Goal: Information Seeking & Learning: Learn about a topic

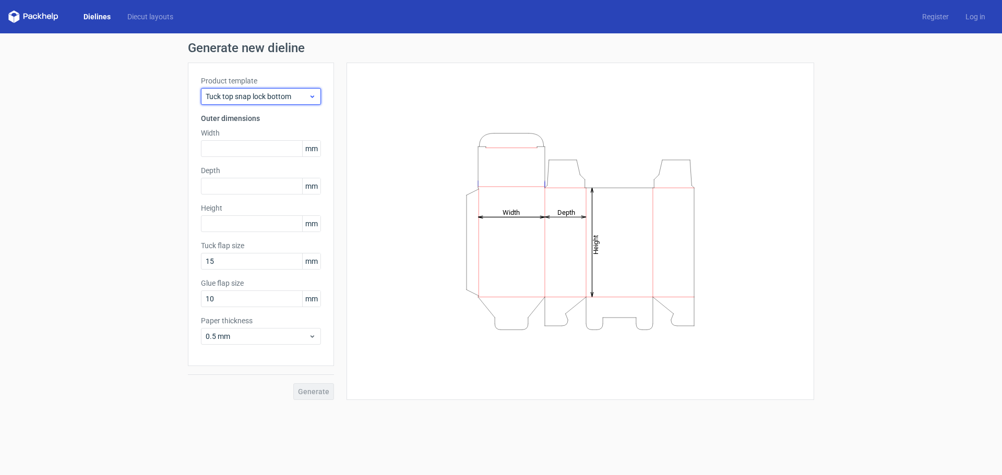
click at [268, 95] on span "Tuck top snap lock bottom" at bounding box center [257, 96] width 103 height 10
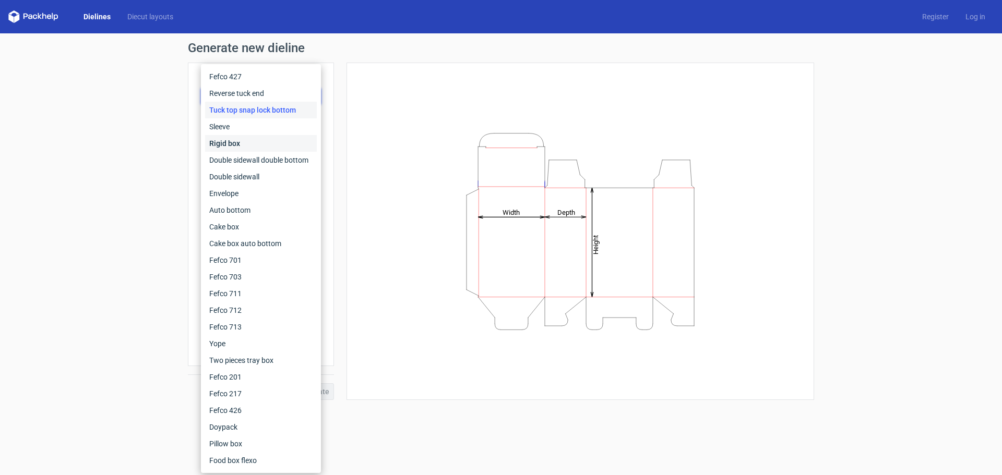
click at [283, 146] on div "Rigid box" at bounding box center [261, 143] width 112 height 17
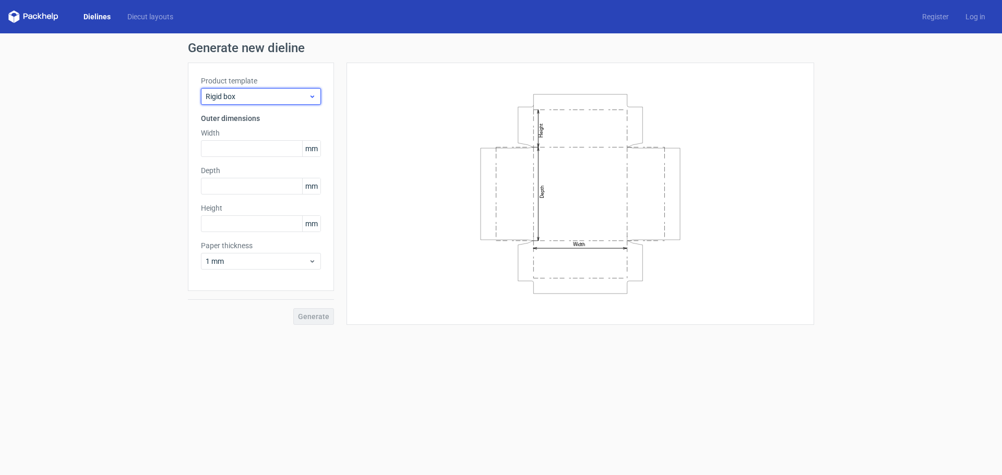
click at [238, 93] on span "Rigid box" at bounding box center [257, 96] width 103 height 10
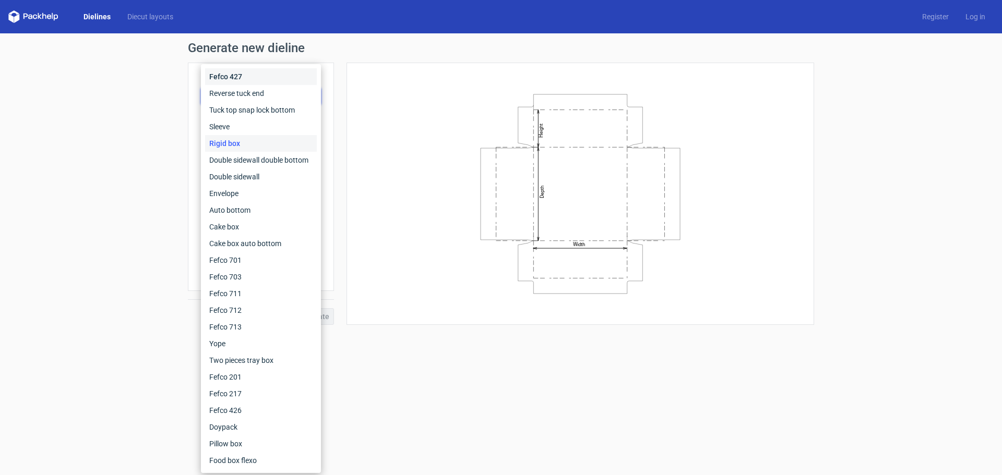
click at [252, 76] on div "Fefco 427" at bounding box center [261, 76] width 112 height 17
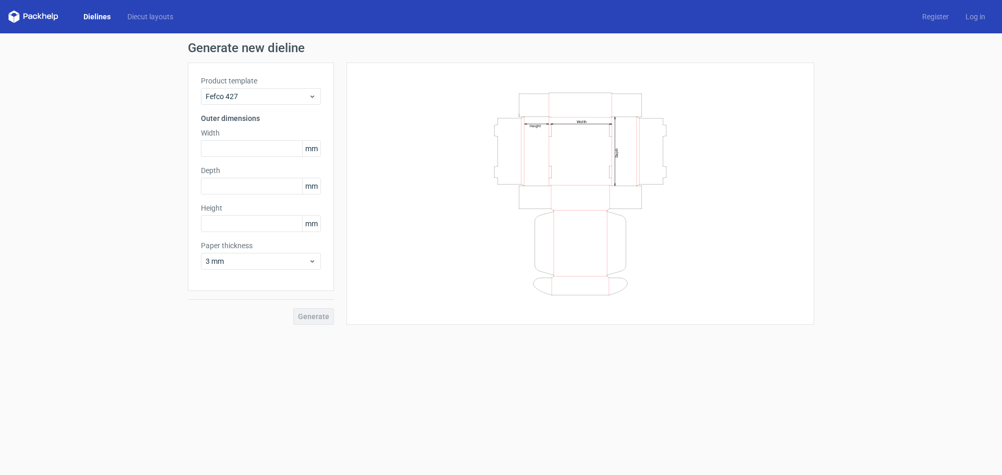
click at [264, 88] on div "Product template Fefco 427" at bounding box center [261, 90] width 120 height 29
click at [264, 93] on span "Fefco 427" at bounding box center [257, 96] width 103 height 10
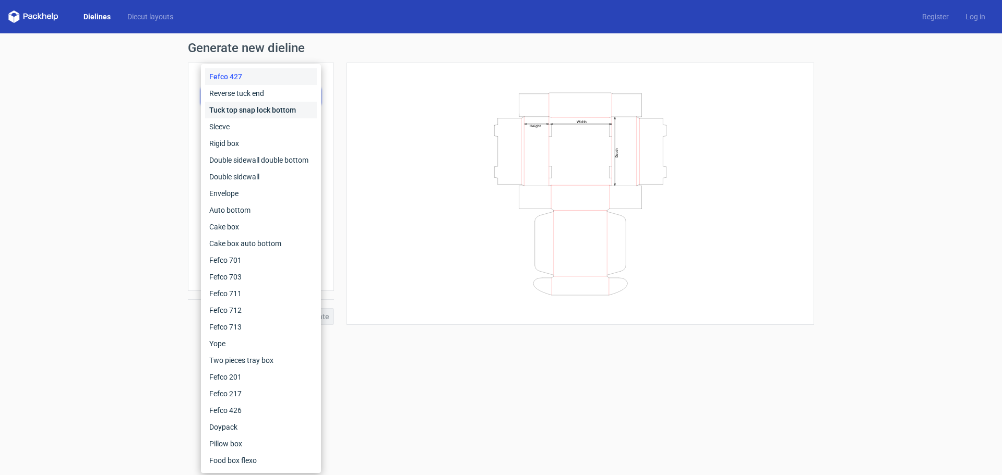
click at [262, 109] on div "Tuck top snap lock bottom" at bounding box center [261, 110] width 112 height 17
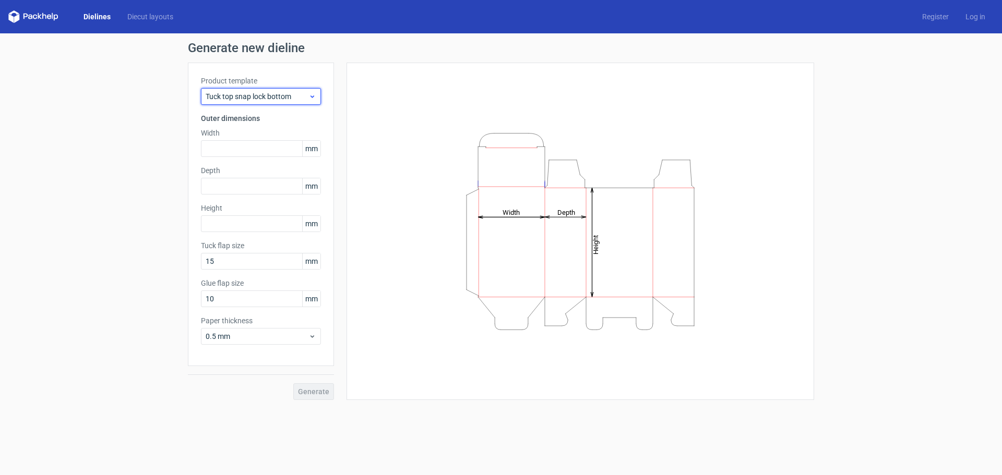
click at [254, 89] on div "Tuck top snap lock bottom" at bounding box center [261, 96] width 120 height 17
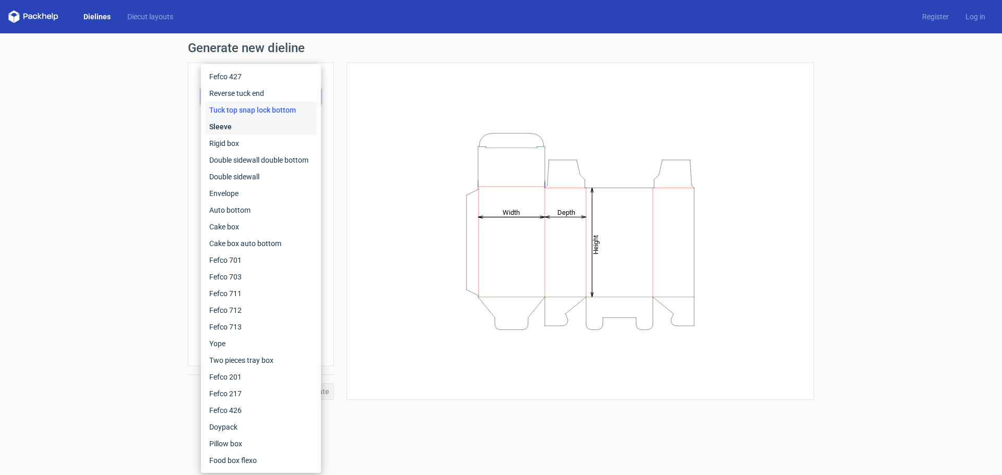
click at [256, 129] on div "Sleeve" at bounding box center [261, 126] width 112 height 17
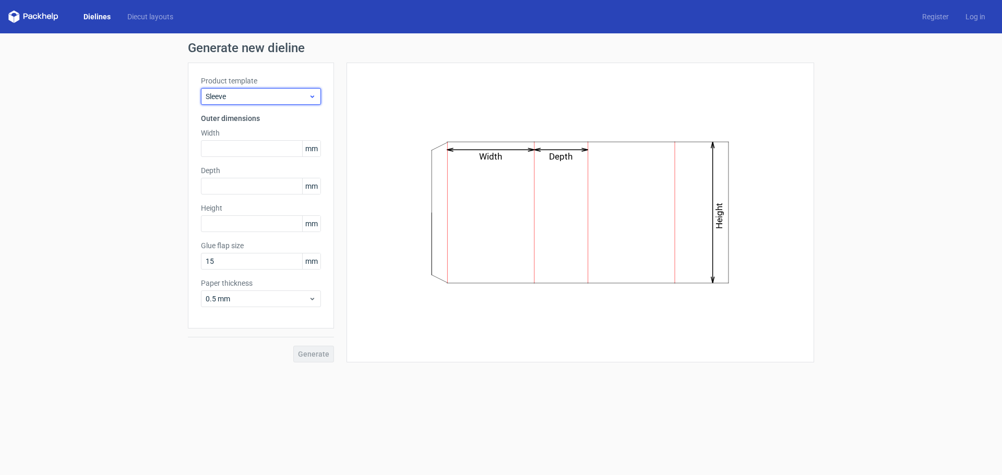
click at [241, 102] on div "Sleeve" at bounding box center [261, 96] width 120 height 17
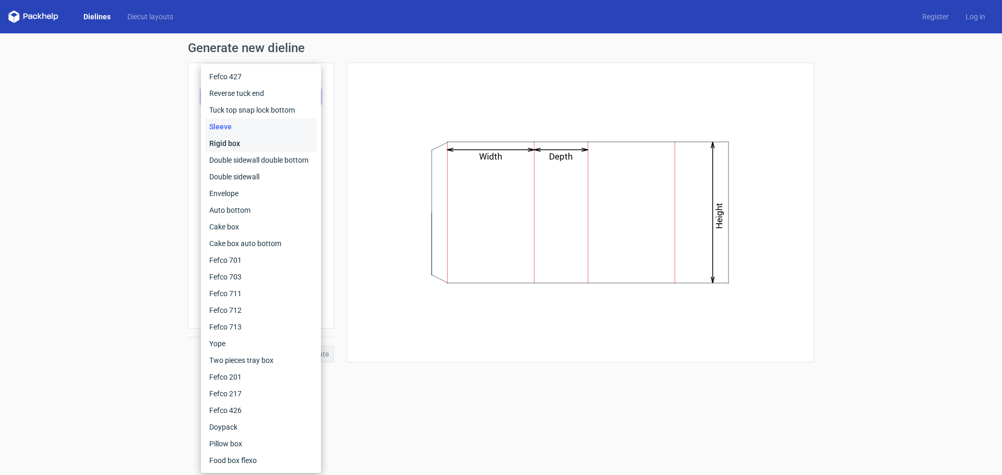
click at [242, 137] on div "Rigid box" at bounding box center [261, 143] width 112 height 17
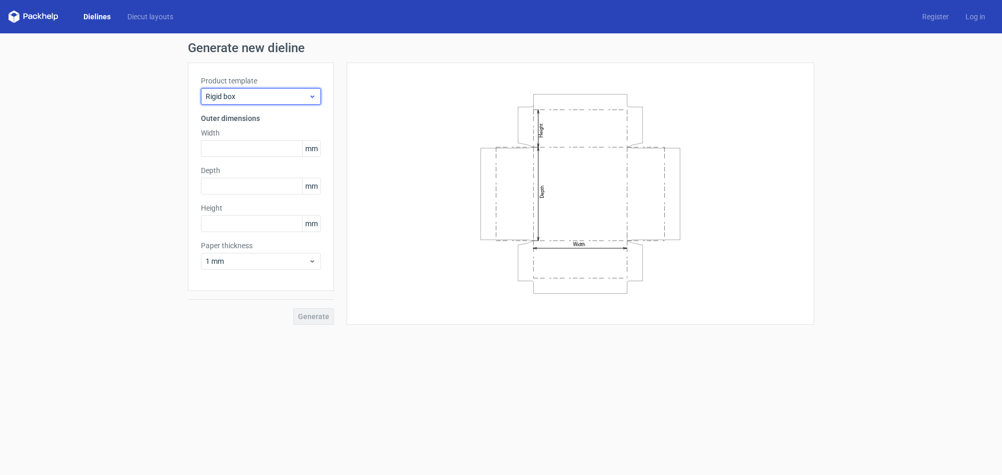
click at [238, 99] on span "Rigid box" at bounding box center [257, 96] width 103 height 10
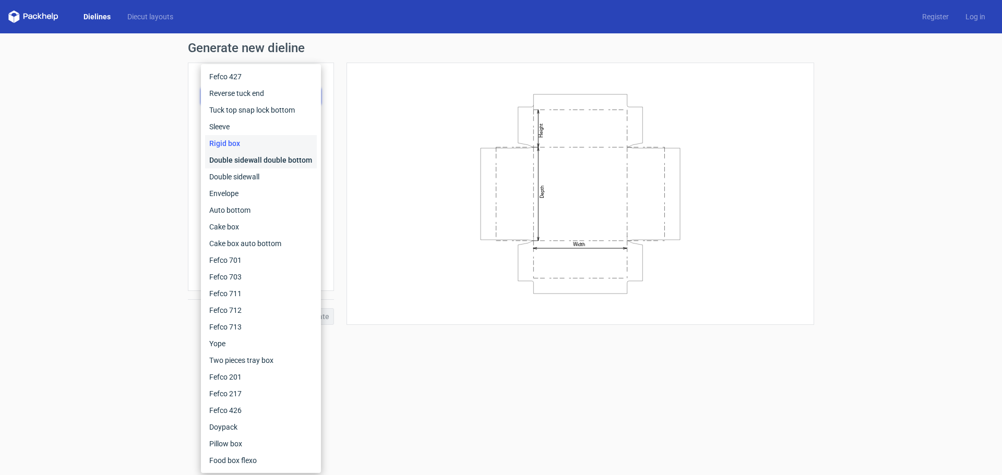
click at [241, 156] on div "Double sidewall double bottom" at bounding box center [261, 160] width 112 height 17
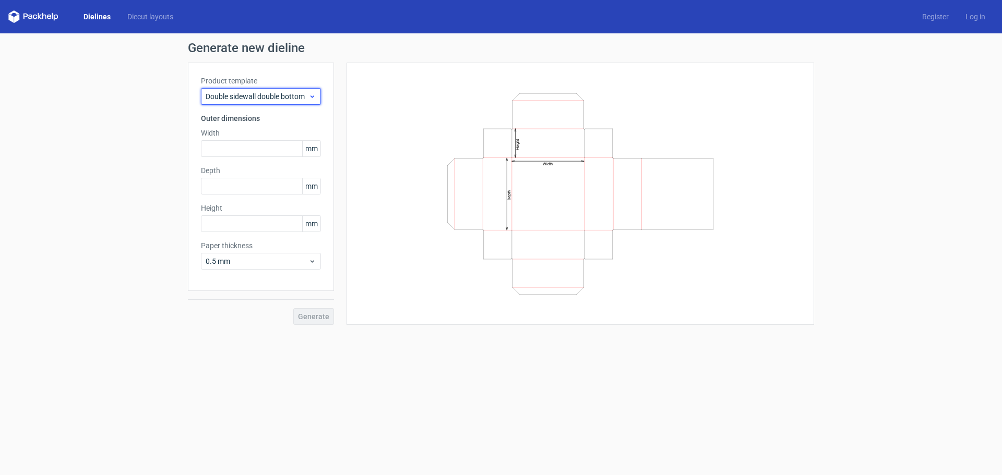
click at [235, 99] on span "Double sidewall double bottom" at bounding box center [257, 96] width 103 height 10
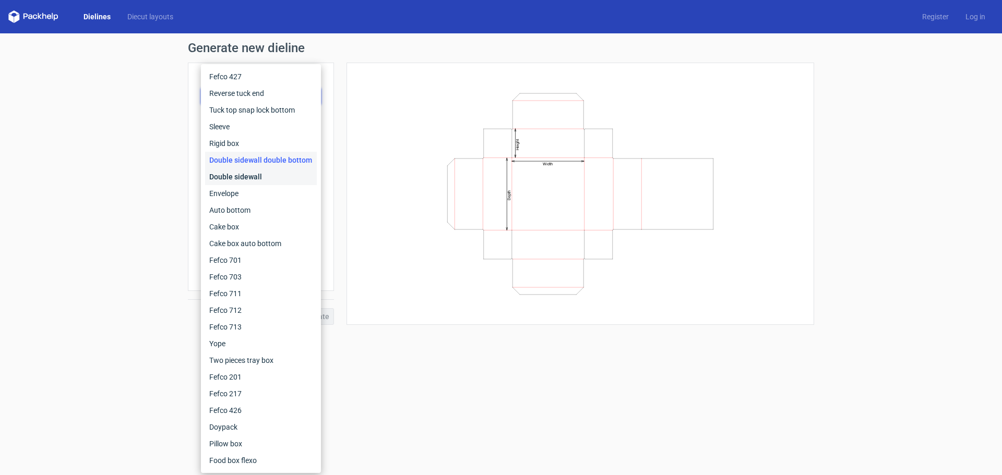
click at [255, 177] on div "Double sidewall" at bounding box center [261, 177] width 112 height 17
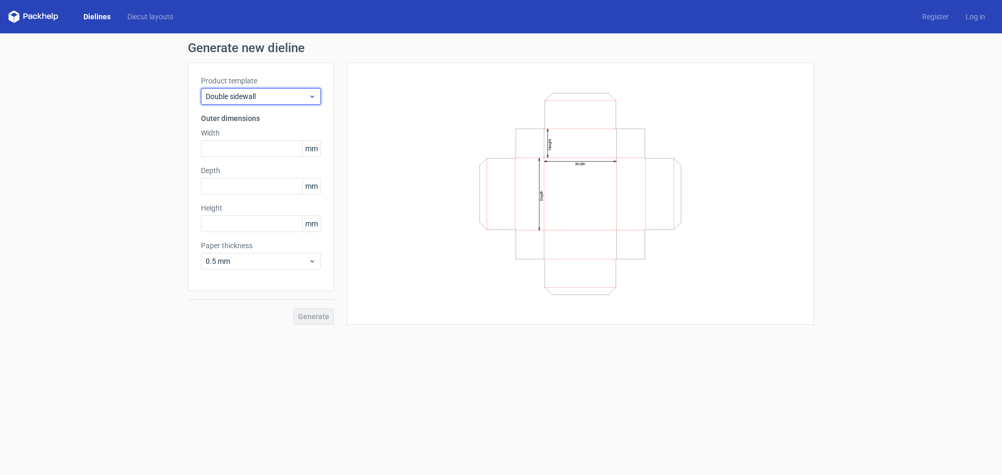
click at [254, 94] on span "Double sidewall" at bounding box center [257, 96] width 103 height 10
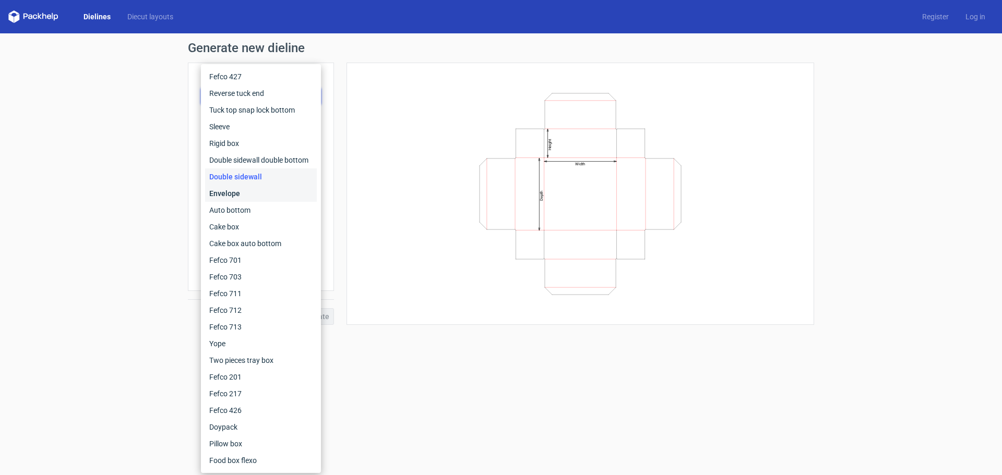
click at [240, 196] on div "Envelope" at bounding box center [261, 193] width 112 height 17
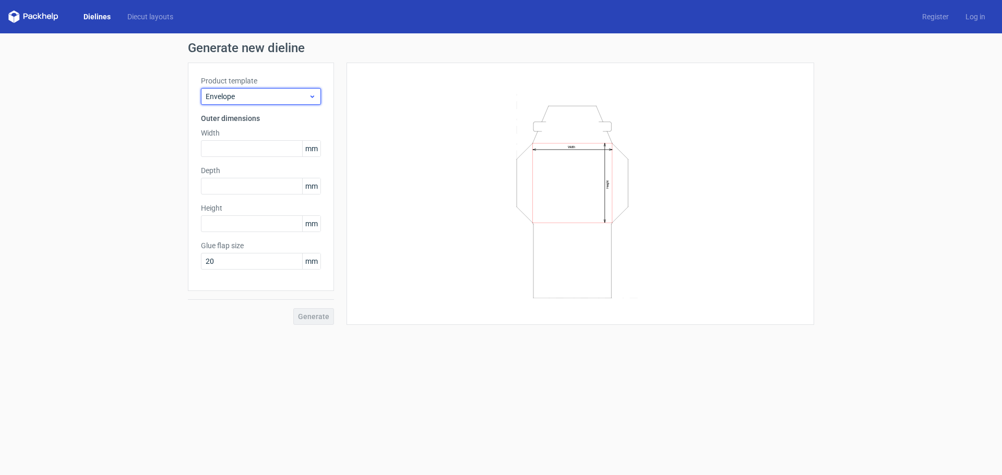
click at [260, 97] on span "Envelope" at bounding box center [257, 96] width 103 height 10
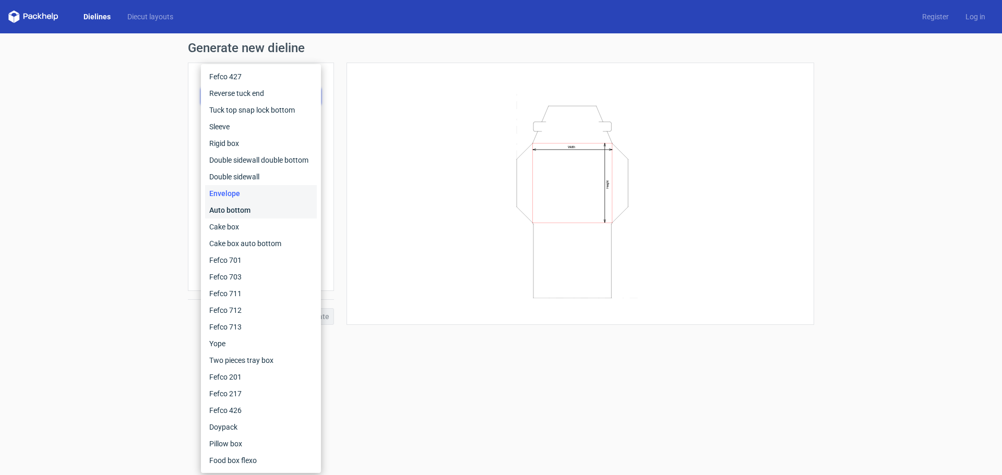
click at [246, 207] on div "Auto bottom" at bounding box center [261, 210] width 112 height 17
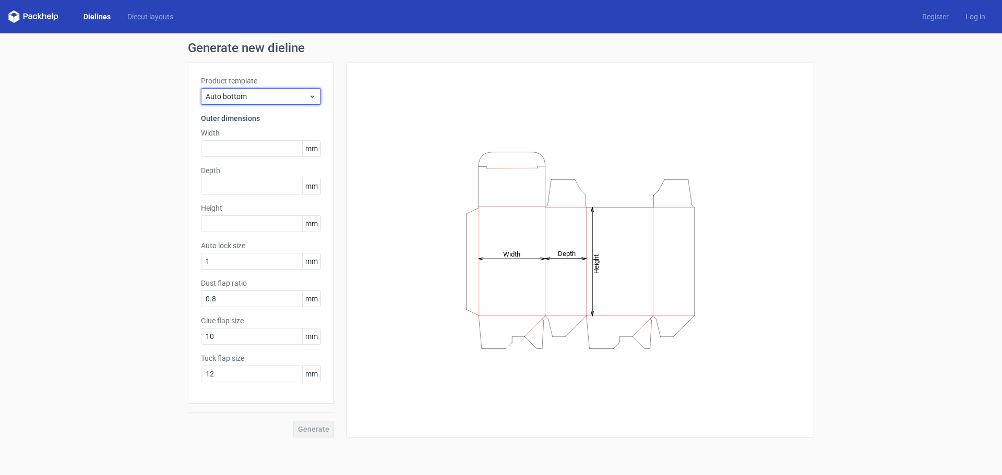
click at [232, 92] on span "Auto bottom" at bounding box center [257, 96] width 103 height 10
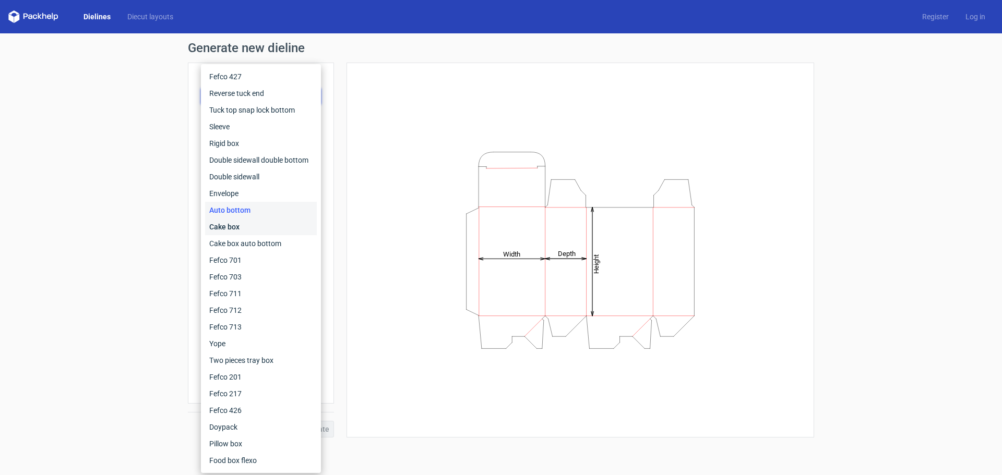
click at [231, 224] on div "Cake box" at bounding box center [261, 227] width 112 height 17
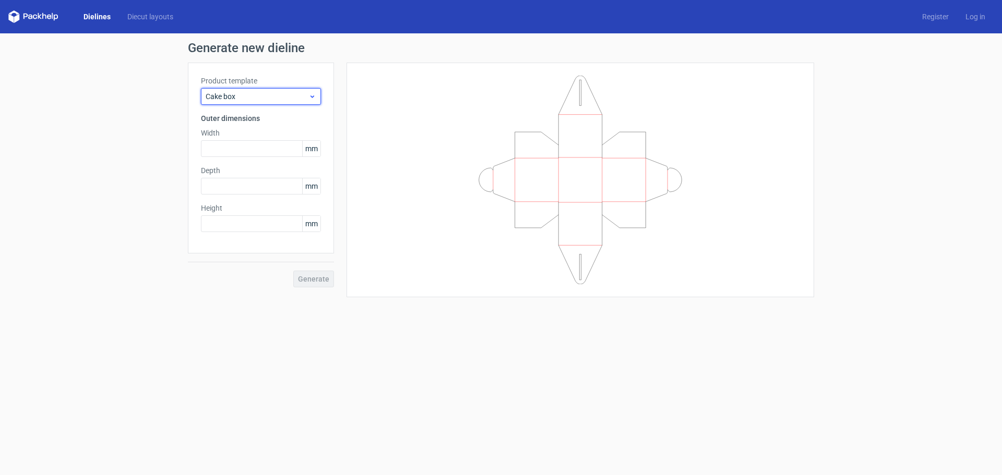
click at [255, 93] on span "Cake box" at bounding box center [257, 96] width 103 height 10
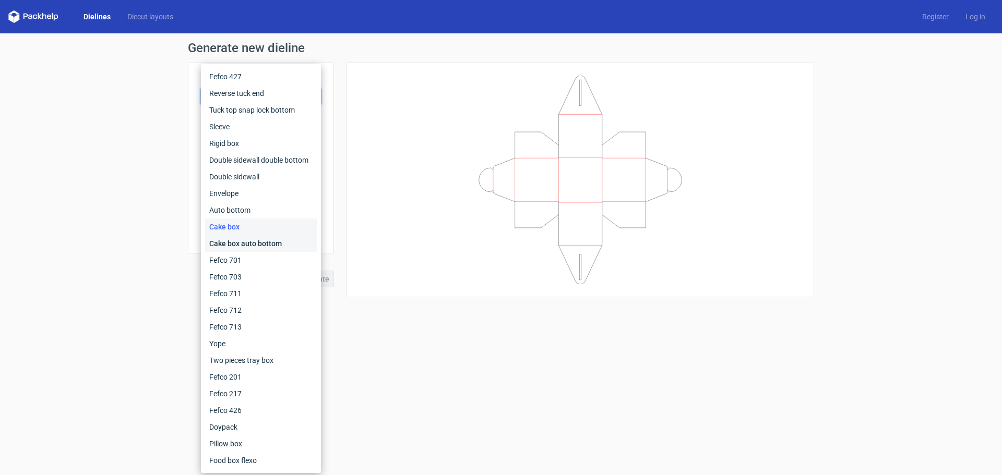
click at [240, 238] on div "Cake box auto bottom" at bounding box center [261, 243] width 112 height 17
click at [240, 238] on div "Product template Cake box Outer dimensions Width mm Depth mm Height mm" at bounding box center [261, 158] width 146 height 191
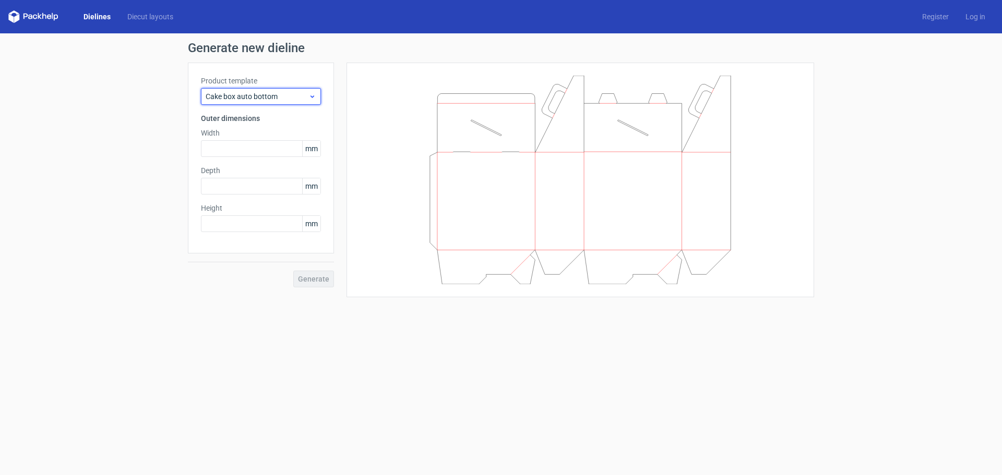
click at [252, 92] on span "Cake box auto bottom" at bounding box center [257, 96] width 103 height 10
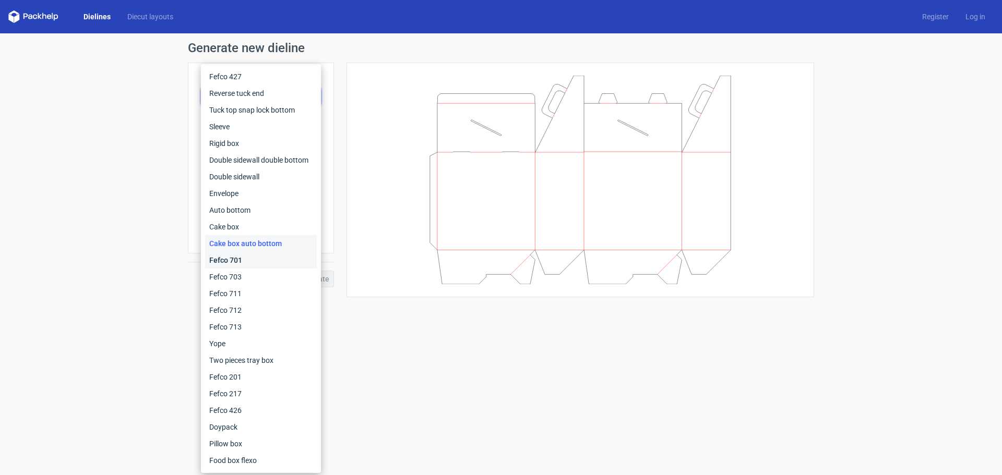
click at [254, 260] on div "Fefco 701" at bounding box center [261, 260] width 112 height 17
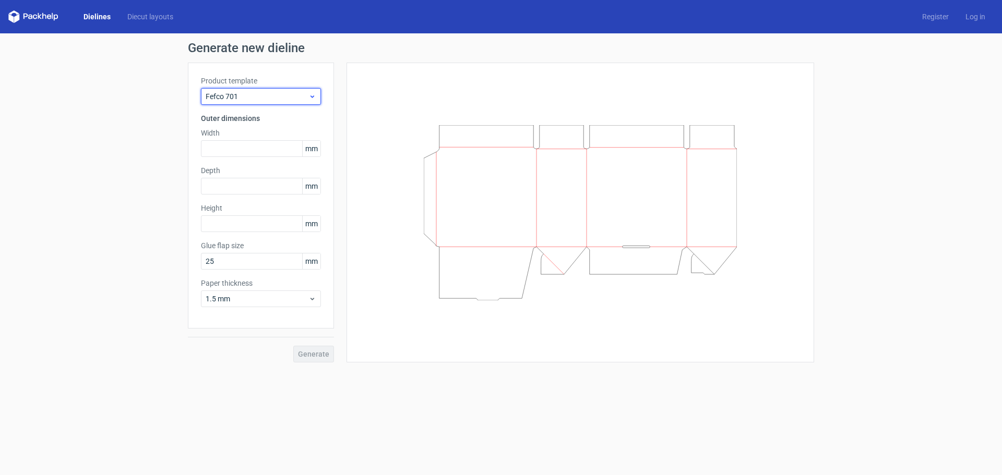
click at [260, 91] on span "Fefco 701" at bounding box center [257, 96] width 103 height 10
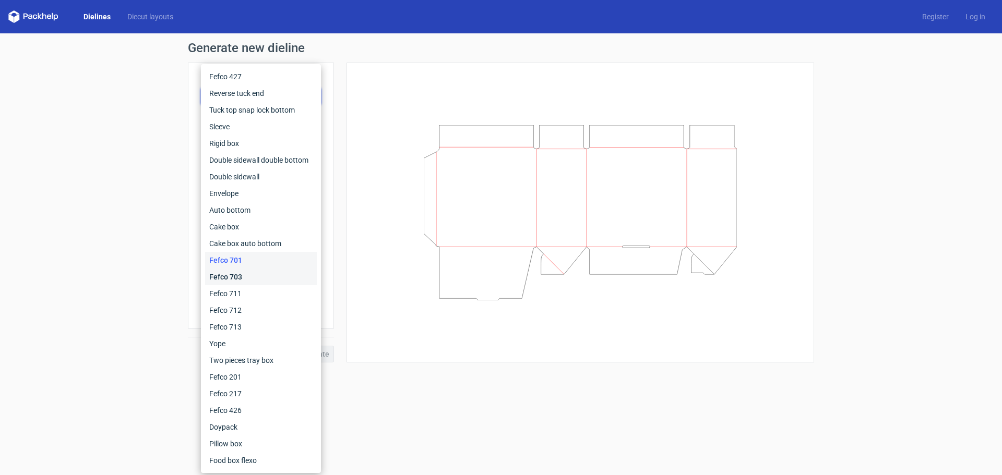
click at [238, 276] on div "Fefco 703" at bounding box center [261, 277] width 112 height 17
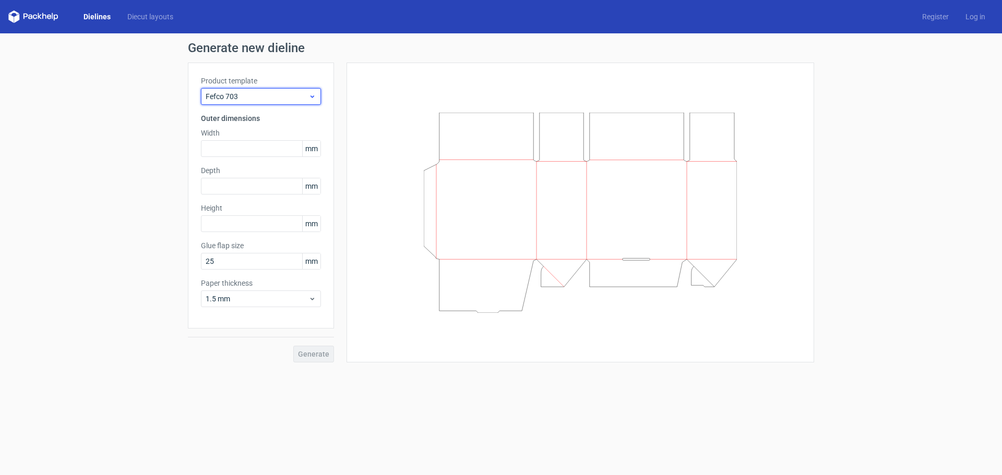
click at [264, 100] on span "Fefco 703" at bounding box center [257, 96] width 103 height 10
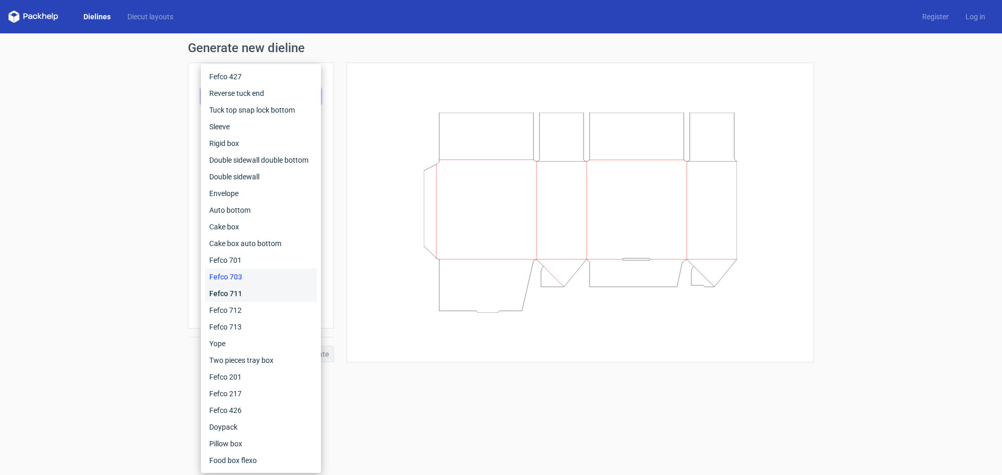
click at [246, 288] on div "Fefco 711" at bounding box center [261, 293] width 112 height 17
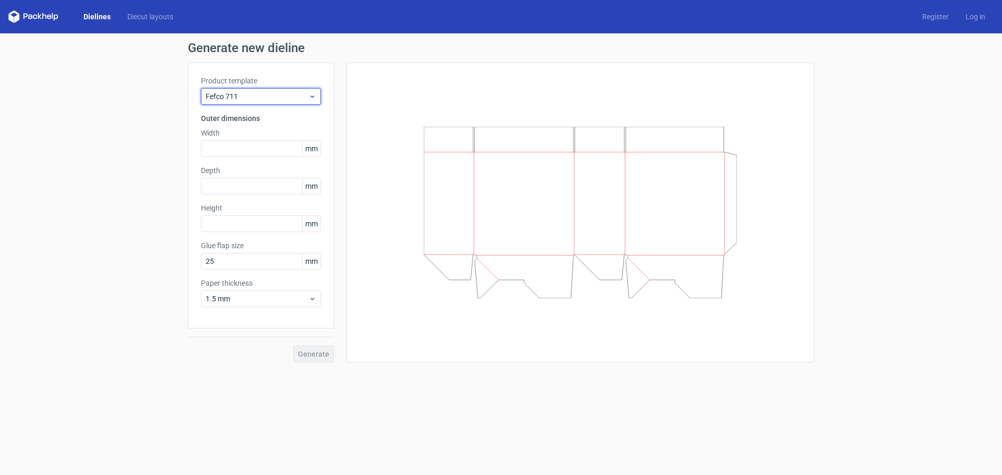
click at [269, 90] on div "Fefco 711" at bounding box center [261, 96] width 120 height 17
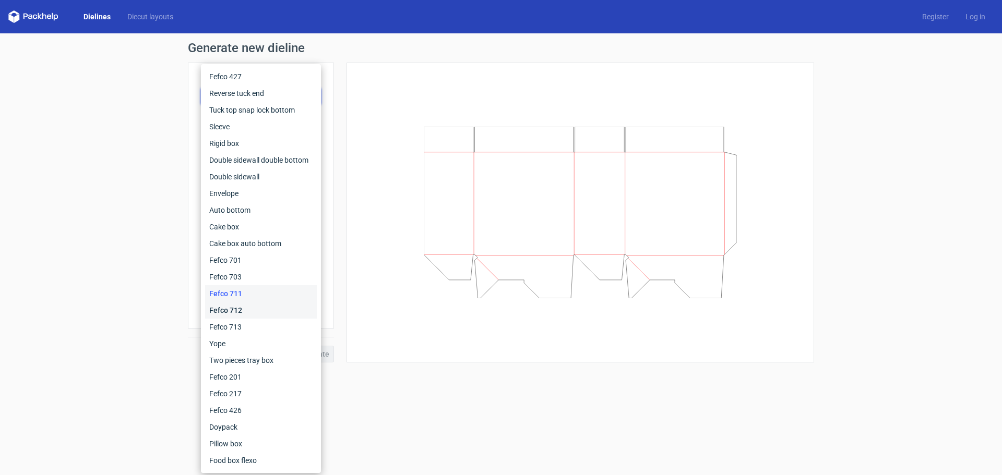
click at [241, 304] on div "Fefco 712" at bounding box center [261, 310] width 112 height 17
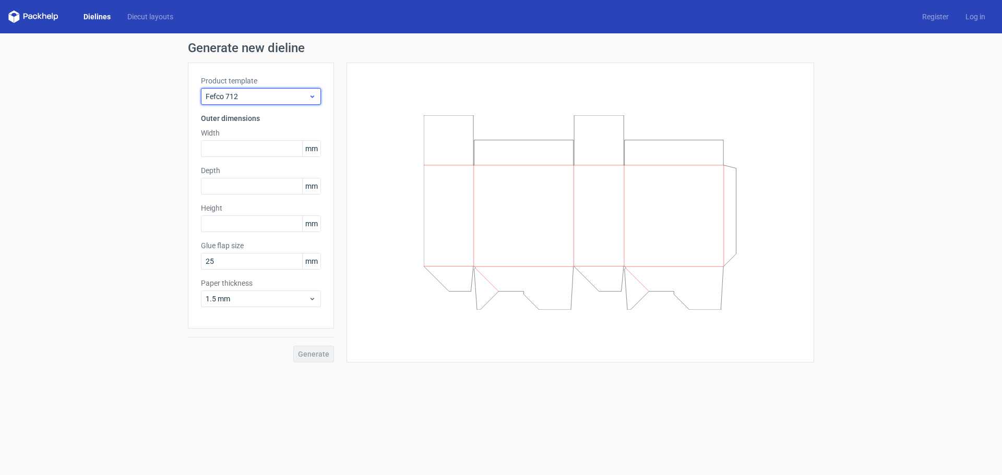
click at [267, 98] on span "Fefco 712" at bounding box center [257, 96] width 103 height 10
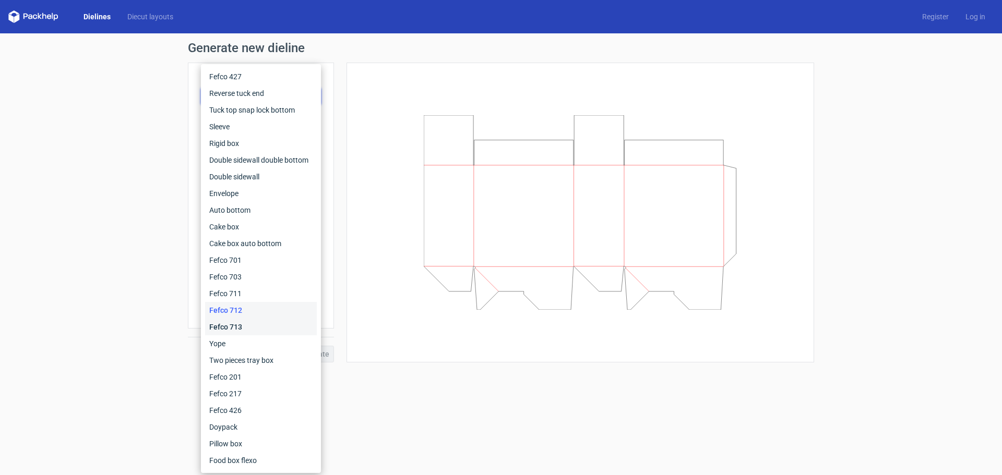
click at [234, 331] on div "Fefco 713" at bounding box center [261, 327] width 112 height 17
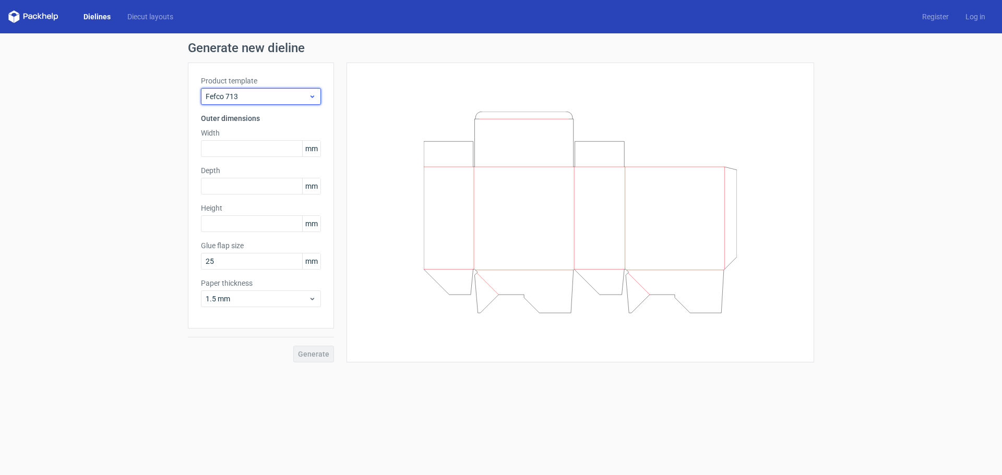
click at [278, 95] on span "Fefco 713" at bounding box center [257, 96] width 103 height 10
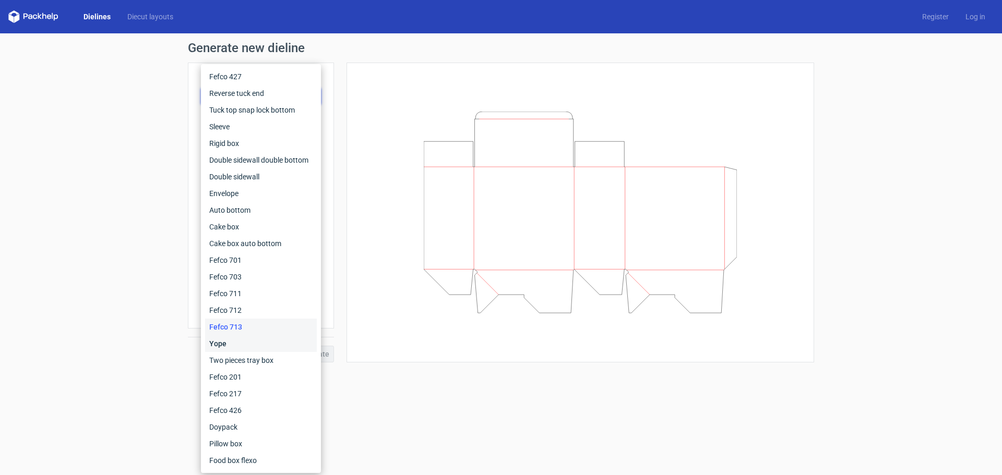
click at [234, 340] on div "Yope" at bounding box center [261, 344] width 112 height 17
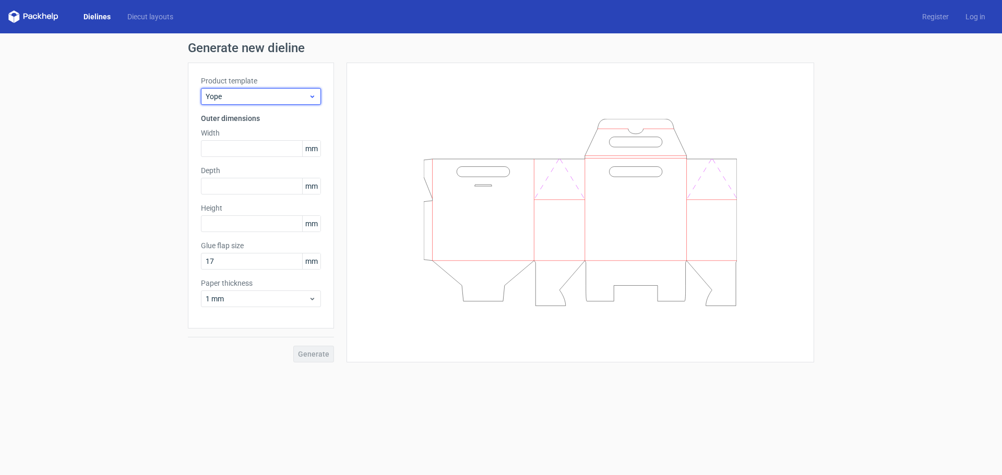
click at [255, 98] on span "Yope" at bounding box center [257, 96] width 103 height 10
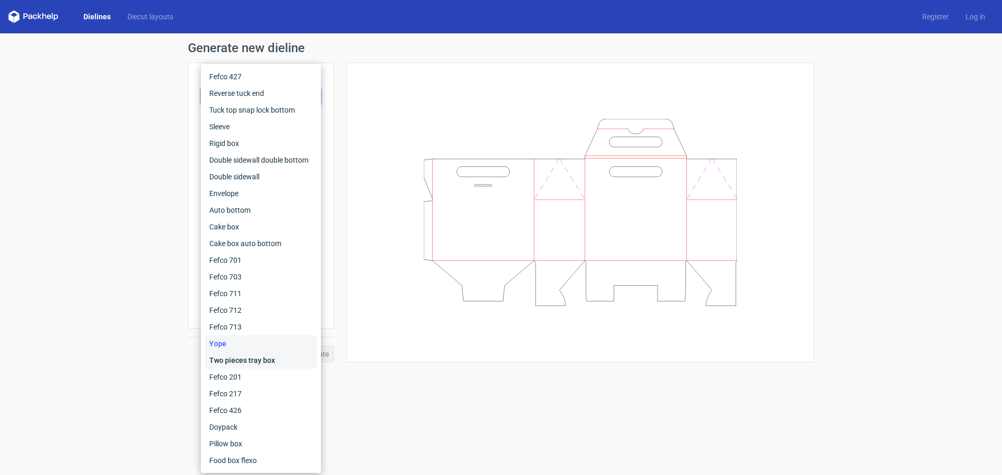
click at [253, 362] on div "Two pieces tray box" at bounding box center [261, 360] width 112 height 17
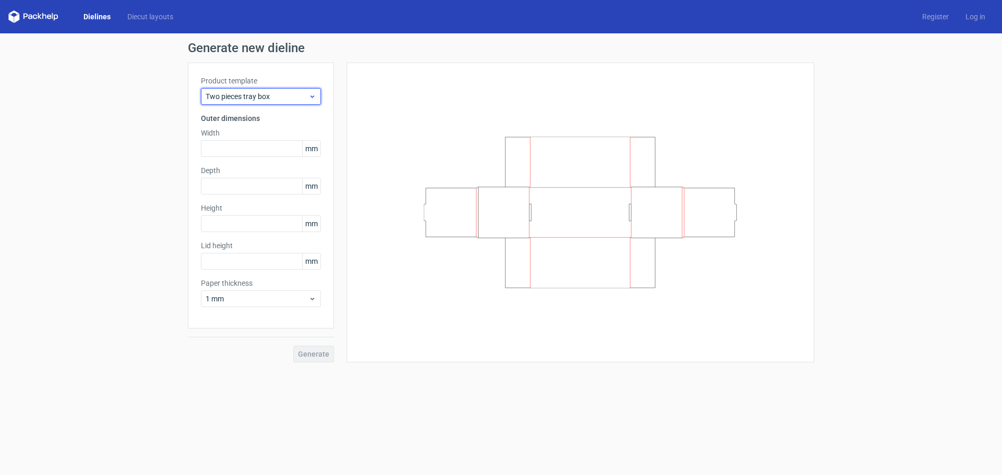
click at [278, 97] on span "Two pieces tray box" at bounding box center [257, 96] width 103 height 10
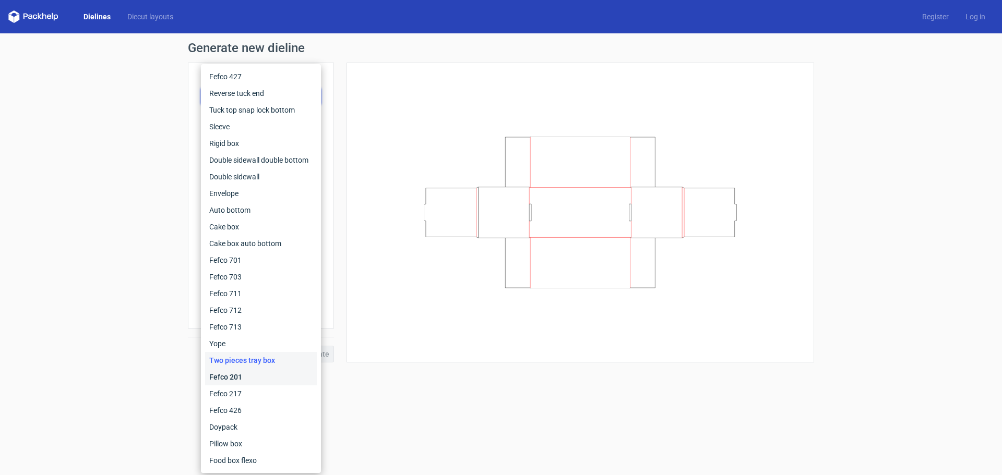
click at [256, 380] on div "Fefco 201" at bounding box center [261, 377] width 112 height 17
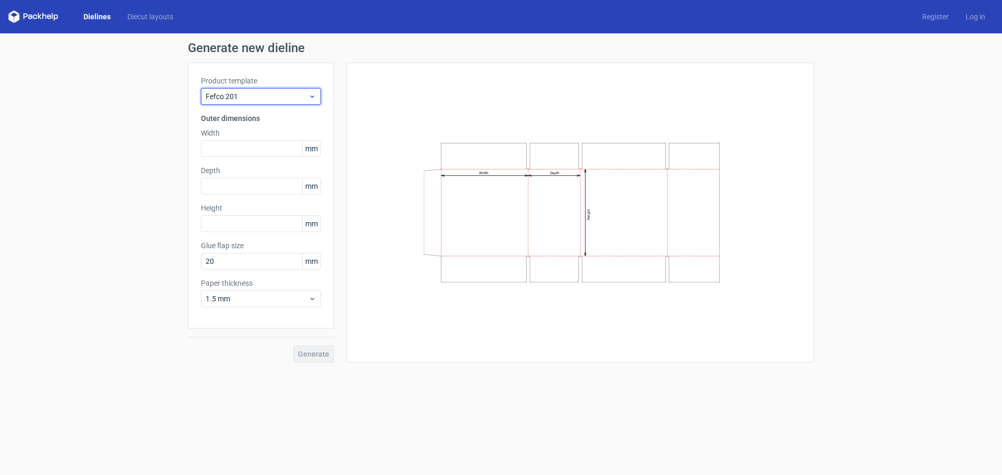
click at [265, 93] on span "Fefco 201" at bounding box center [257, 96] width 103 height 10
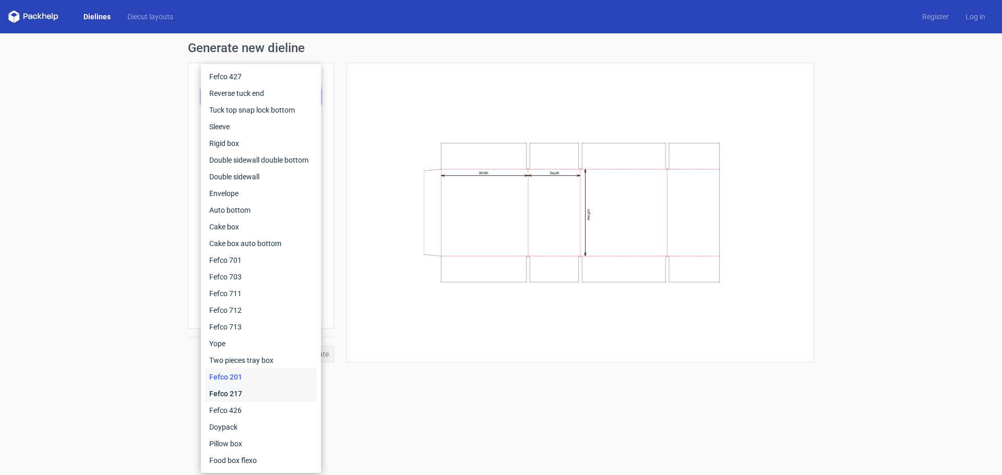
click at [250, 394] on div "Fefco 217" at bounding box center [261, 394] width 112 height 17
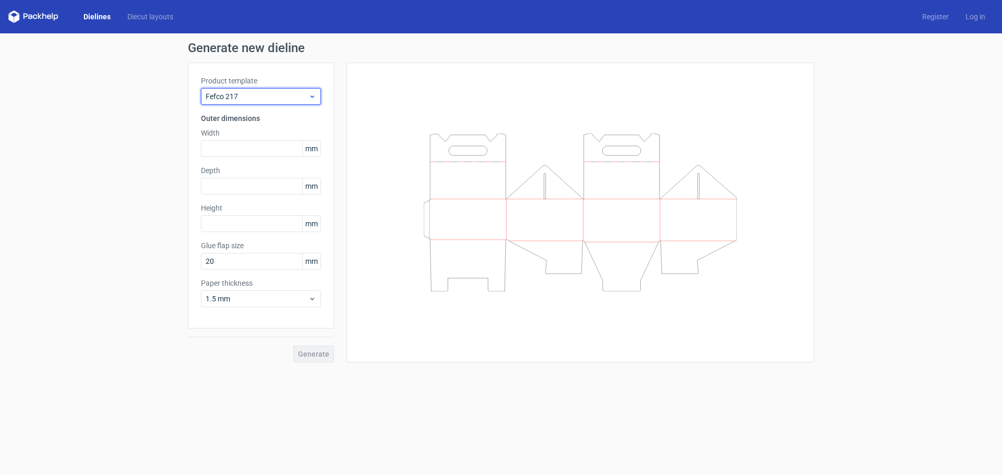
click at [248, 98] on span "Fefco 217" at bounding box center [257, 96] width 103 height 10
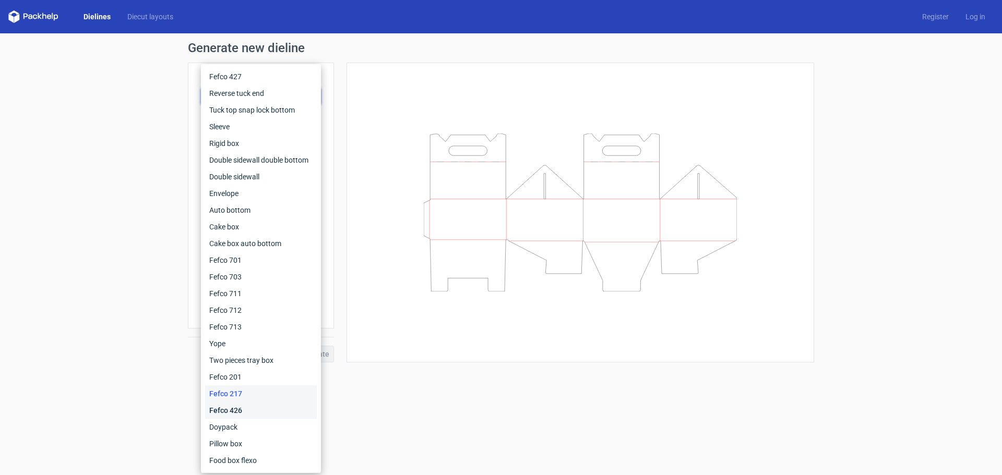
click at [241, 409] on div "Fefco 426" at bounding box center [261, 410] width 112 height 17
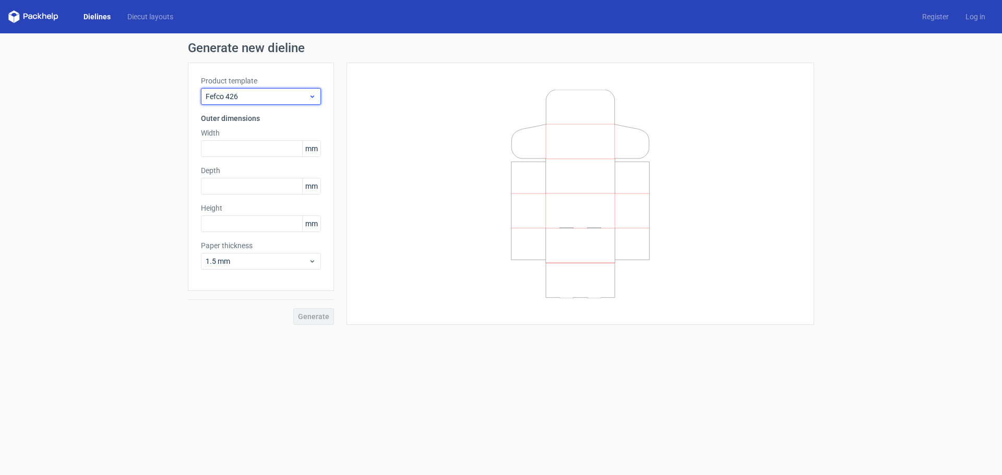
click at [281, 95] on span "Fefco 426" at bounding box center [257, 96] width 103 height 10
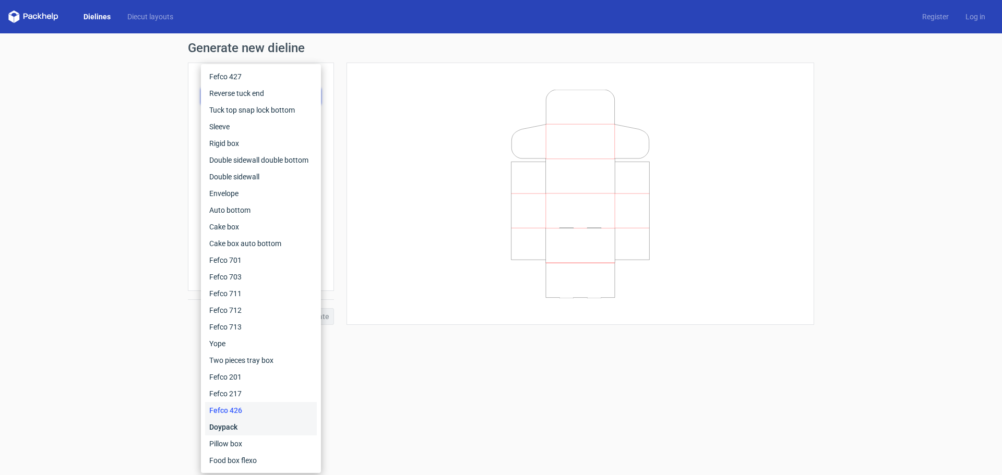
click at [268, 426] on div "Doypack" at bounding box center [261, 427] width 112 height 17
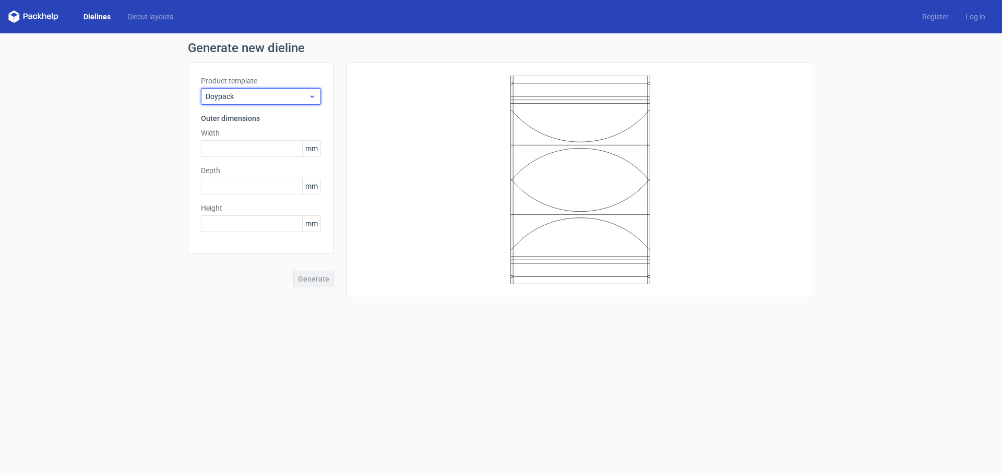
click at [269, 89] on div "Doypack" at bounding box center [261, 96] width 120 height 17
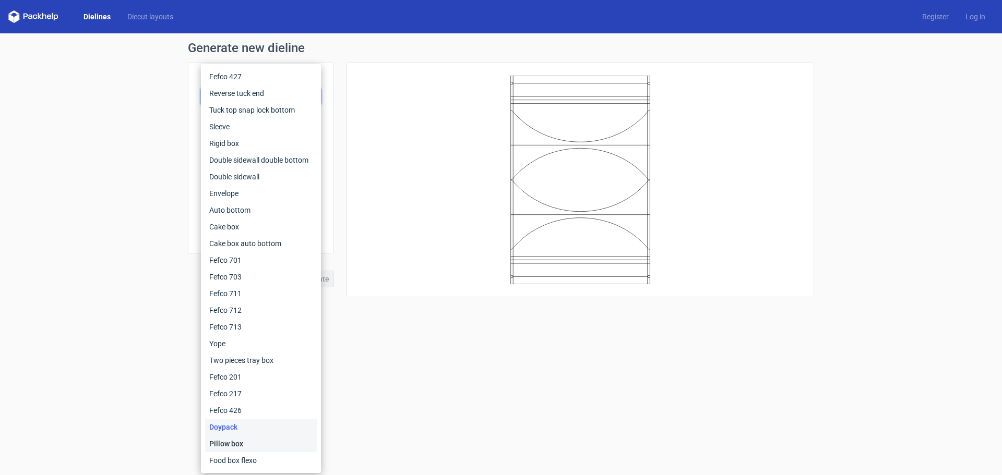
click at [262, 446] on div "Pillow box" at bounding box center [261, 444] width 112 height 17
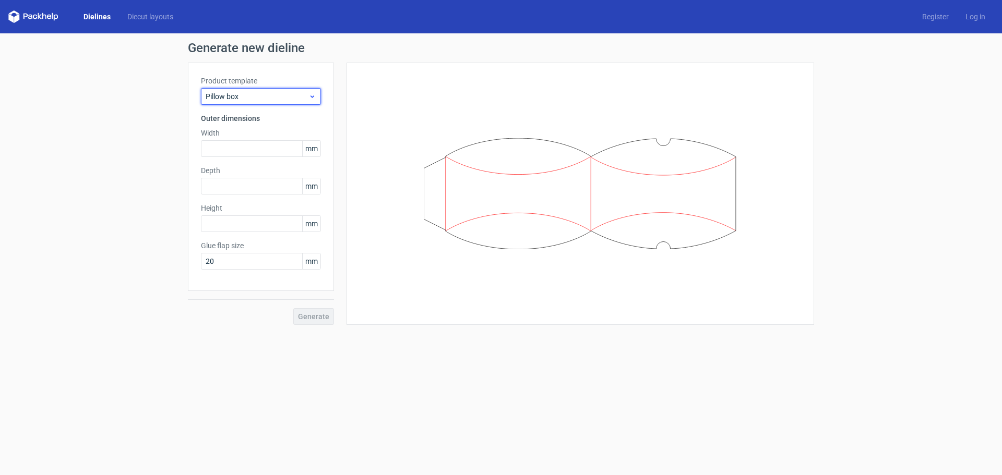
click at [271, 93] on span "Pillow box" at bounding box center [257, 96] width 103 height 10
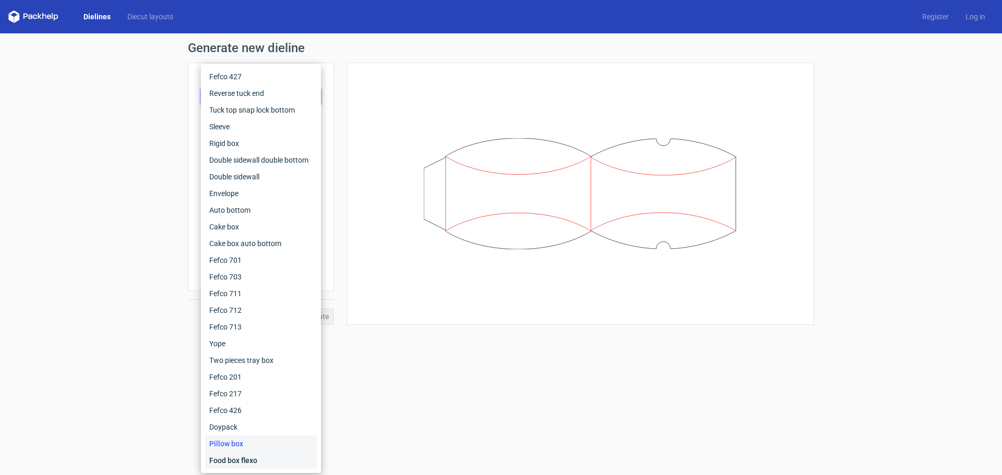
click at [248, 459] on div "Food box flexo" at bounding box center [261, 460] width 112 height 17
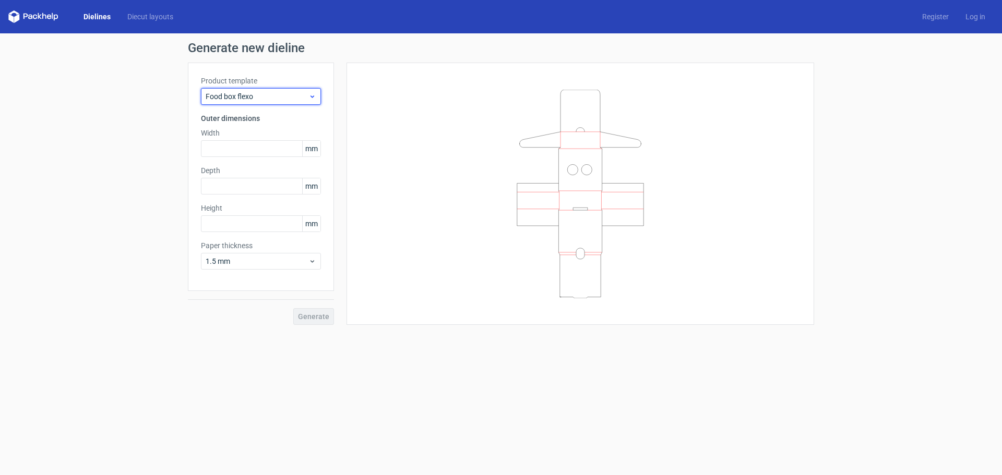
click at [303, 94] on span "Food box flexo" at bounding box center [257, 96] width 103 height 10
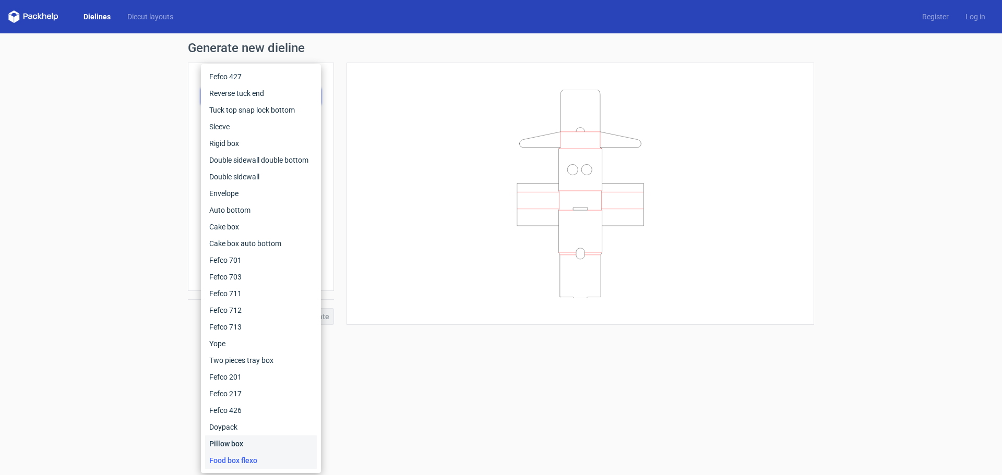
click at [278, 449] on div "Pillow box" at bounding box center [261, 444] width 112 height 17
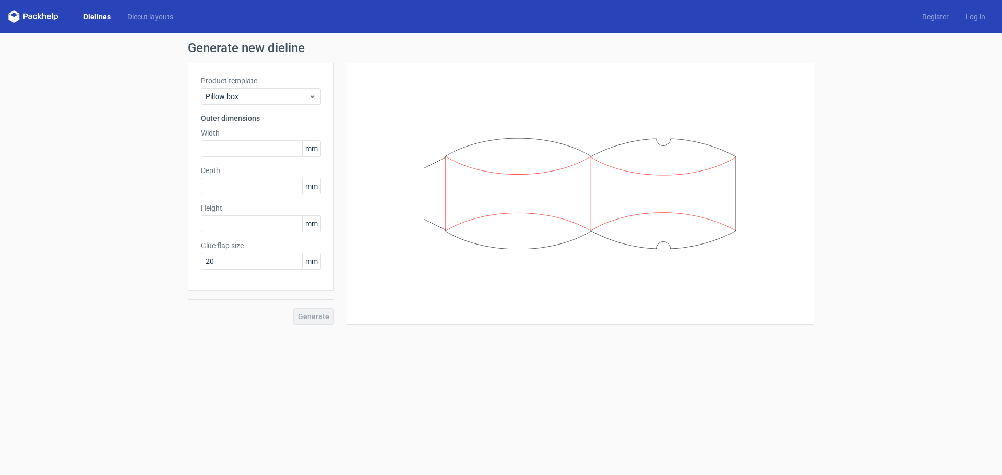
click at [304, 87] on div "Product template Pillow box" at bounding box center [261, 90] width 120 height 29
click at [303, 92] on span "Pillow box" at bounding box center [257, 96] width 103 height 10
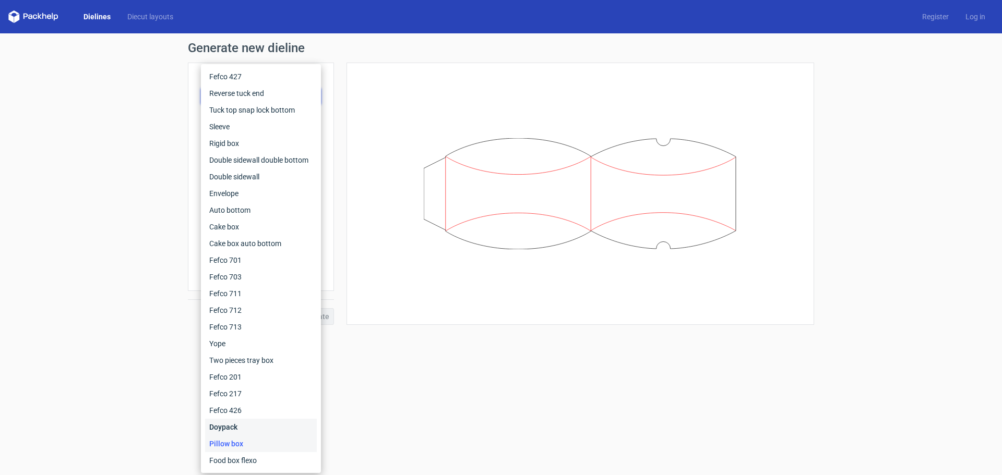
click at [268, 430] on div "Doypack" at bounding box center [261, 427] width 112 height 17
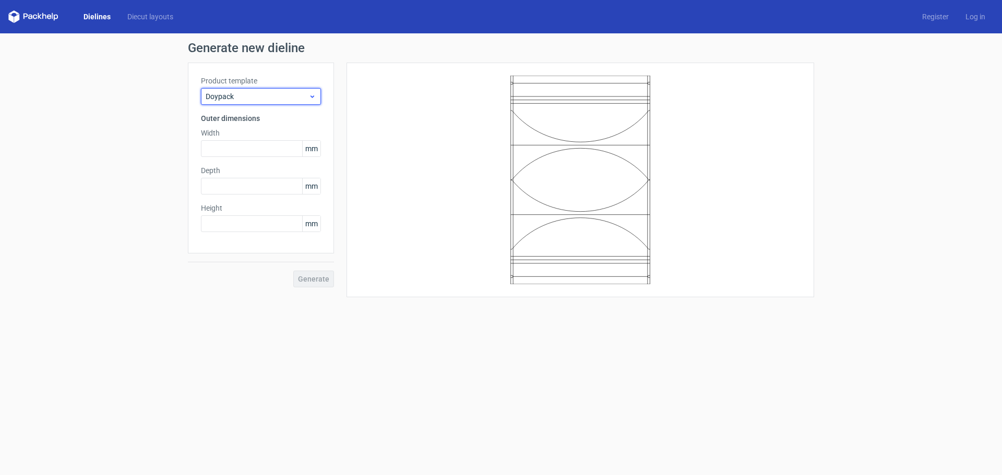
click at [288, 102] on div "Doypack" at bounding box center [261, 96] width 120 height 17
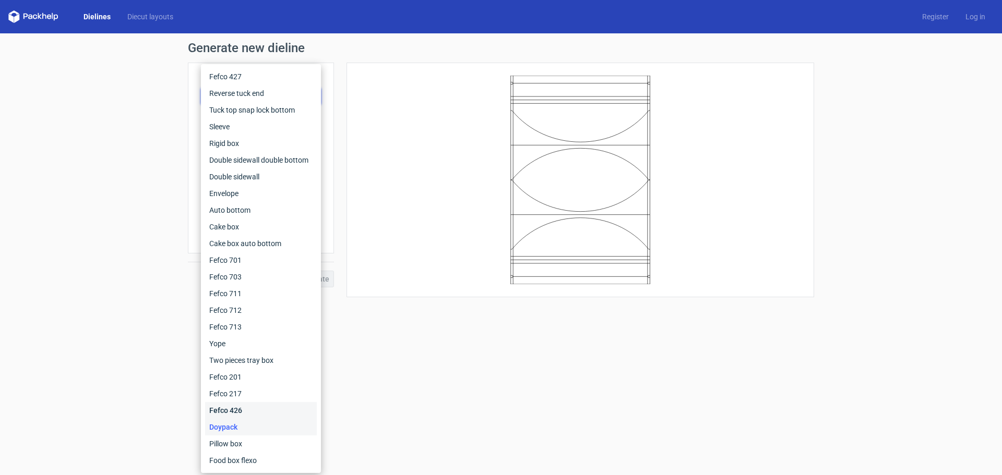
click at [273, 406] on div "Fefco 426" at bounding box center [261, 410] width 112 height 17
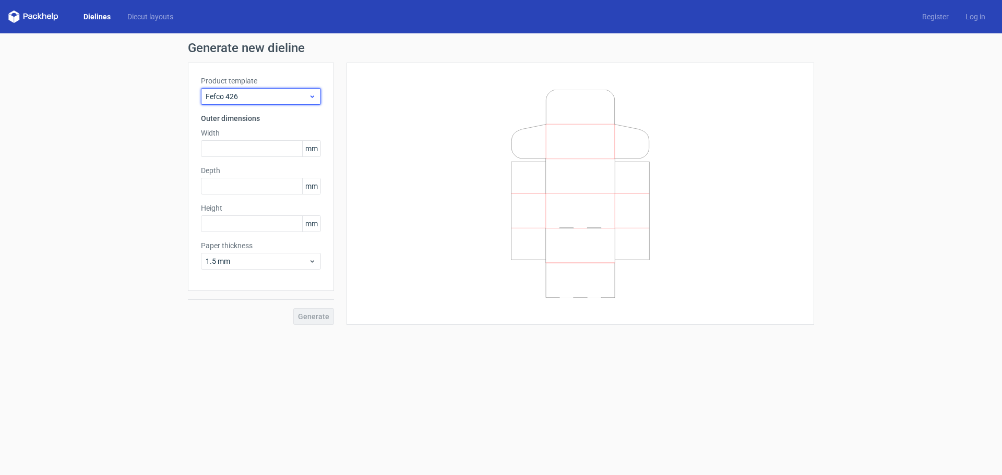
click at [272, 98] on span "Fefco 426" at bounding box center [257, 96] width 103 height 10
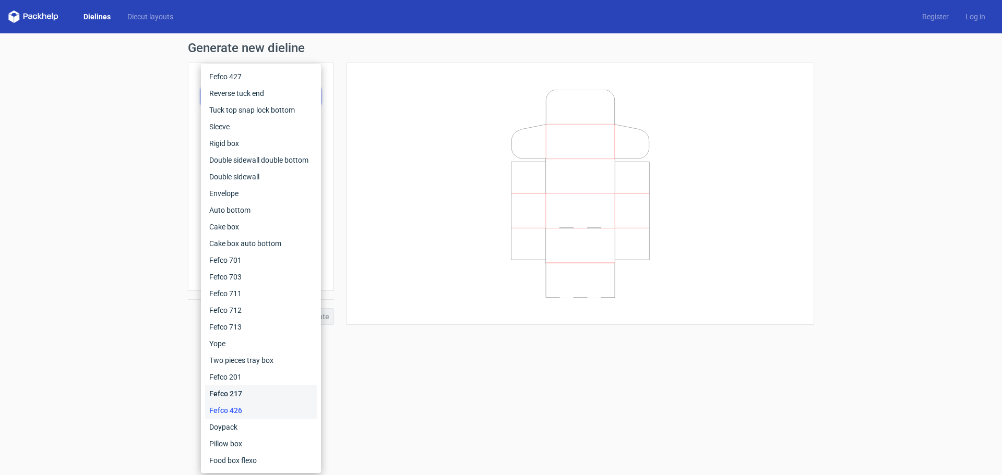
click at [245, 399] on div "Fefco 217" at bounding box center [261, 394] width 112 height 17
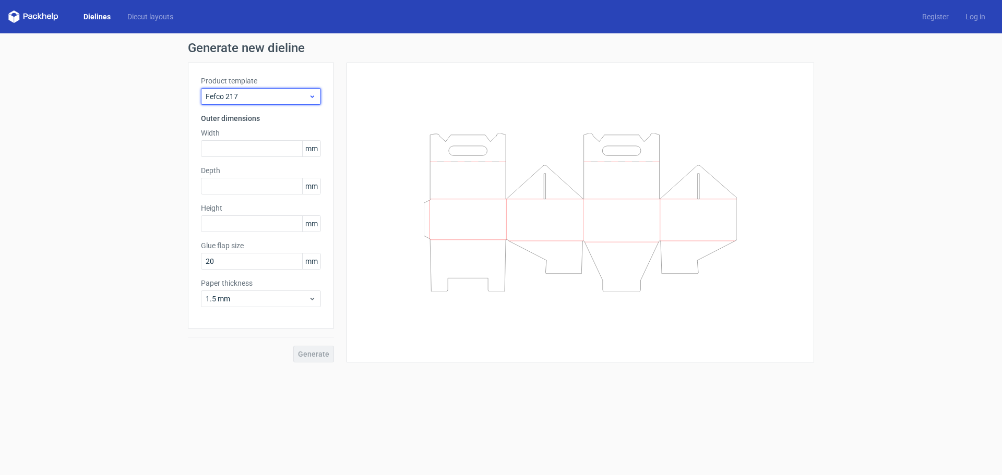
click at [270, 93] on span "Fefco 217" at bounding box center [257, 96] width 103 height 10
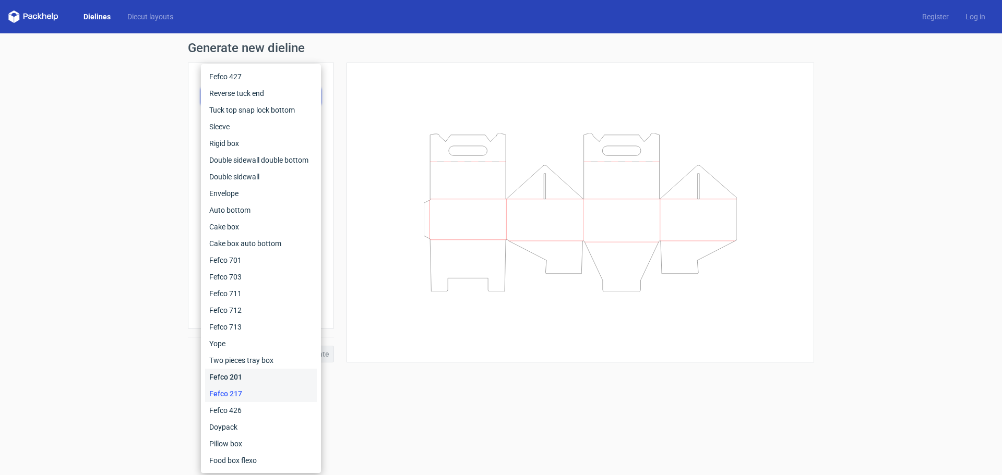
click at [260, 369] on div "Fefco 201" at bounding box center [261, 377] width 112 height 17
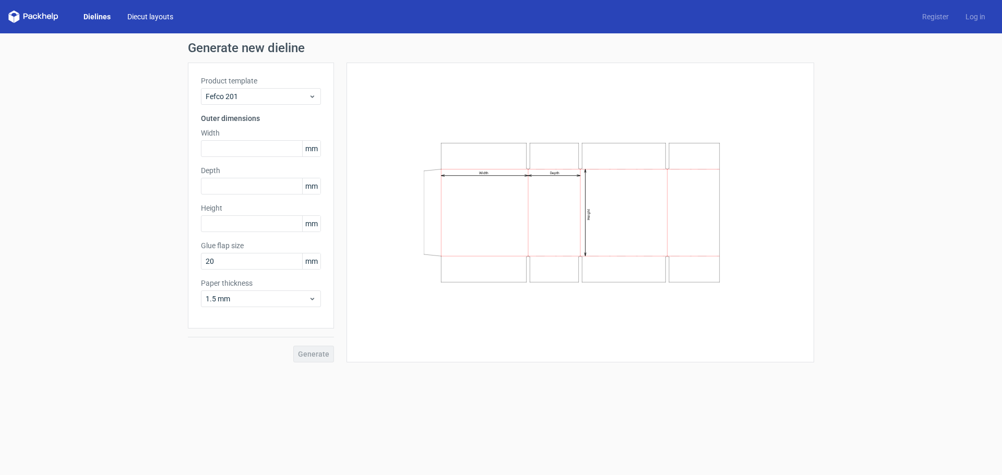
click at [149, 18] on link "Diecut layouts" at bounding box center [150, 16] width 63 height 10
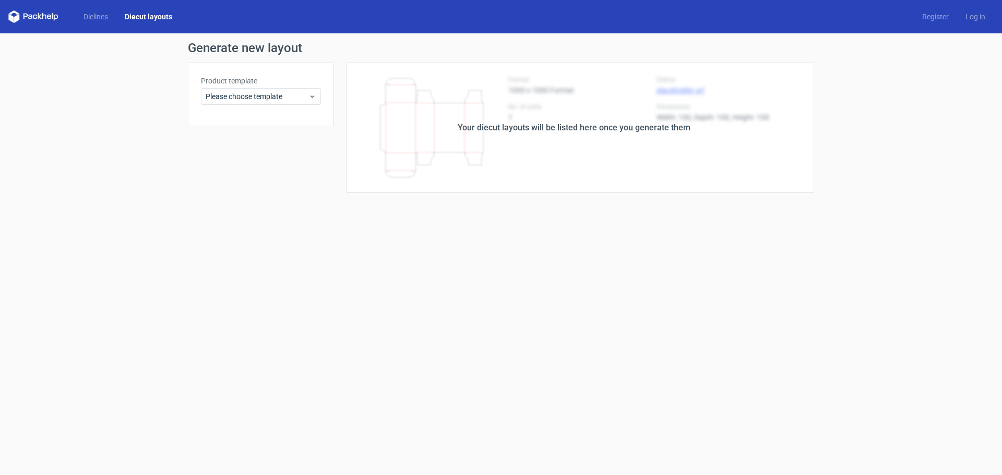
click at [522, 128] on div "Your diecut layouts will be listed here once you generate them" at bounding box center [574, 128] width 233 height 13
click at [289, 99] on span "Please choose template" at bounding box center [257, 96] width 103 height 10
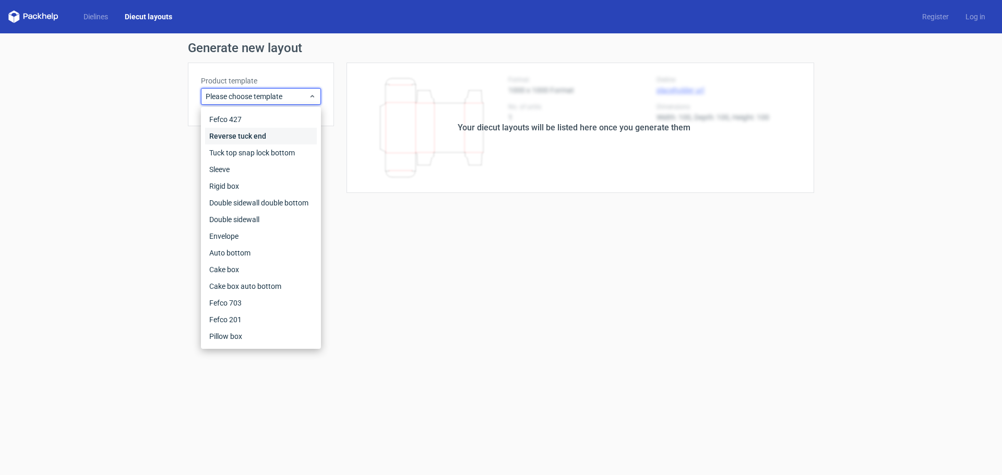
click at [285, 134] on div "Reverse tuck end" at bounding box center [261, 136] width 112 height 17
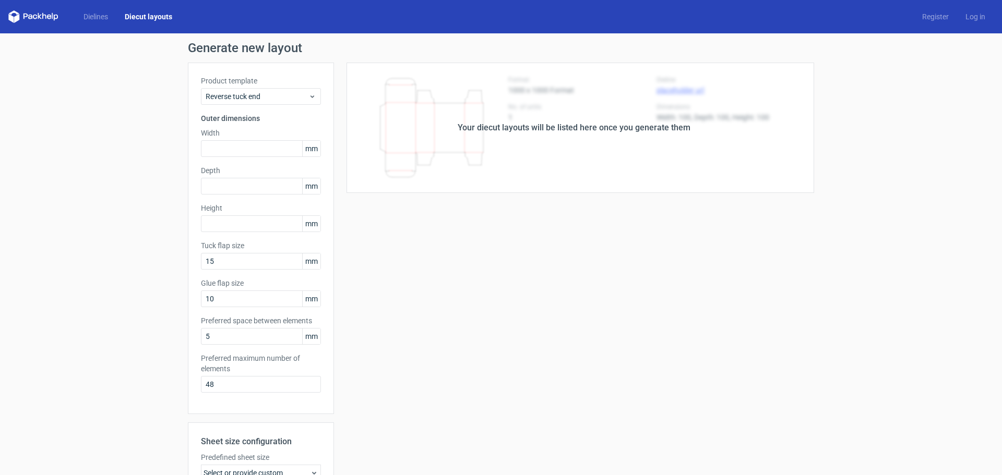
click at [583, 123] on div "Your diecut layouts will be listed here once you generate them" at bounding box center [574, 128] width 233 height 13
click at [46, 18] on icon at bounding box center [44, 16] width 4 height 6
click at [41, 16] on icon at bounding box center [33, 16] width 50 height 13
click at [106, 16] on link "Dielines" at bounding box center [95, 16] width 41 height 10
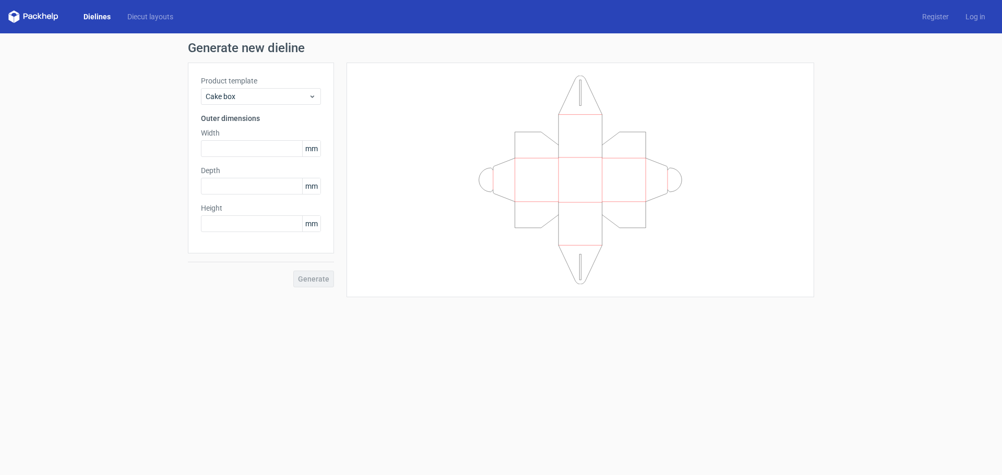
click at [261, 86] on div "Product template Cake box" at bounding box center [261, 90] width 120 height 29
click at [267, 104] on div "Cake box" at bounding box center [261, 96] width 120 height 17
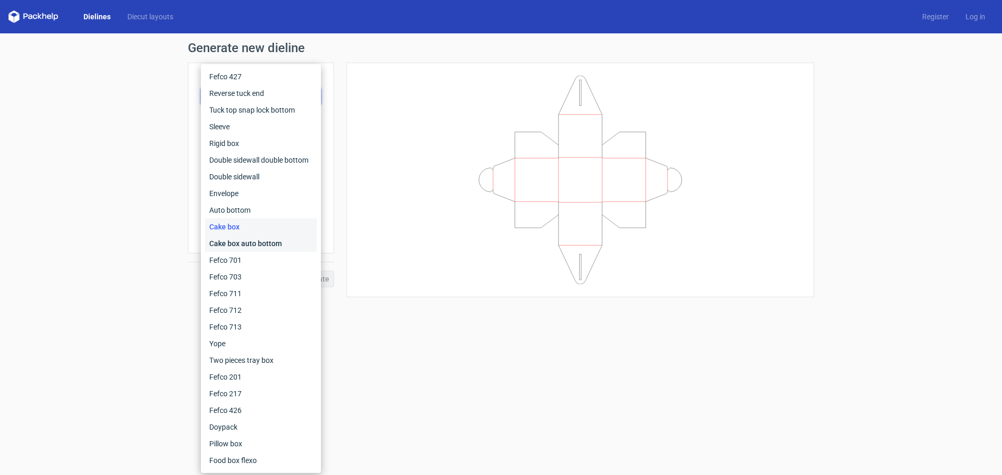
click at [277, 236] on div "Cake box auto bottom" at bounding box center [261, 243] width 112 height 17
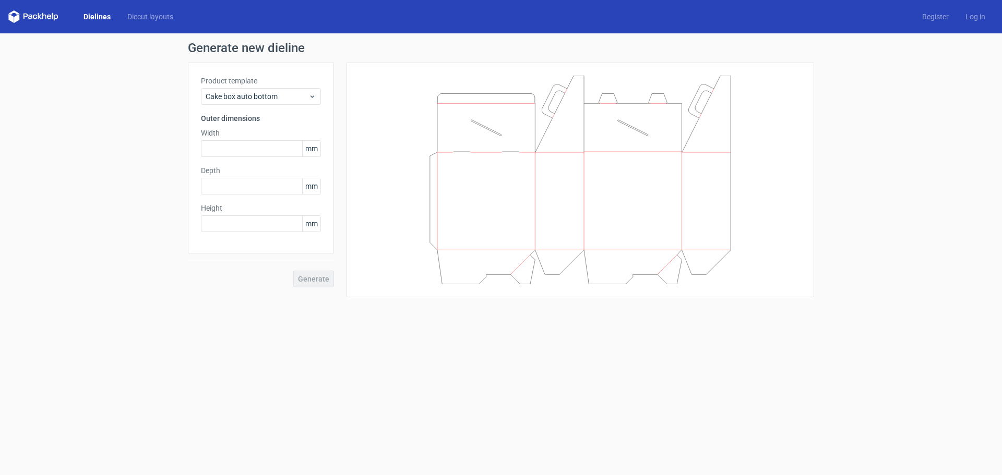
click at [267, 87] on div "Product template Cake box auto bottom" at bounding box center [261, 90] width 120 height 29
click at [267, 96] on span "Cake box auto bottom" at bounding box center [257, 96] width 103 height 10
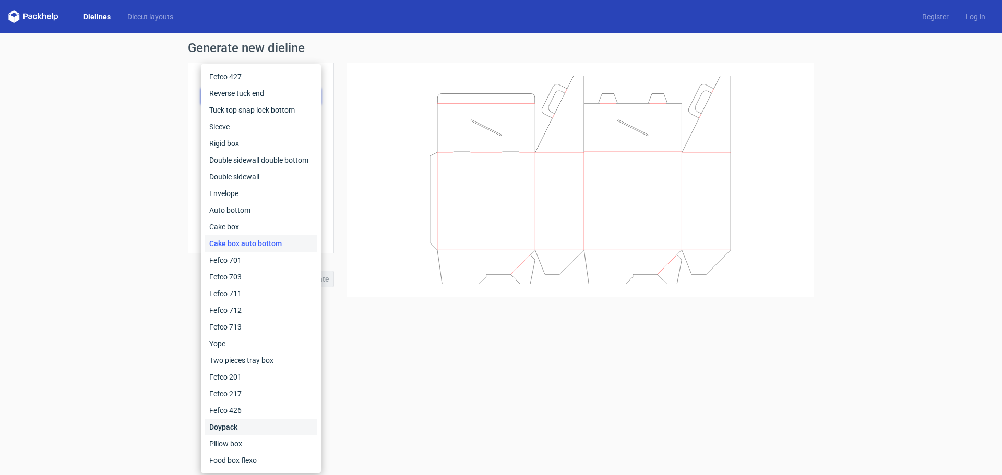
click at [278, 432] on div "Doypack" at bounding box center [261, 427] width 112 height 17
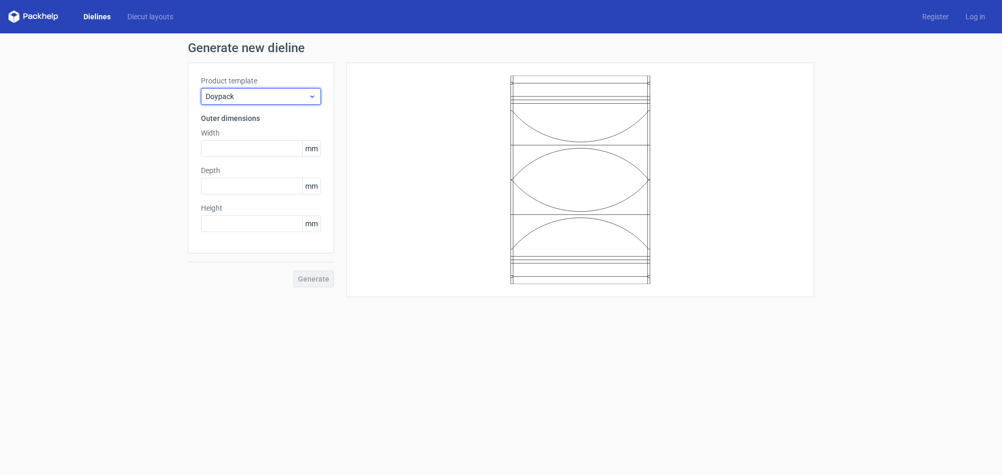
click at [258, 94] on span "Doypack" at bounding box center [257, 96] width 103 height 10
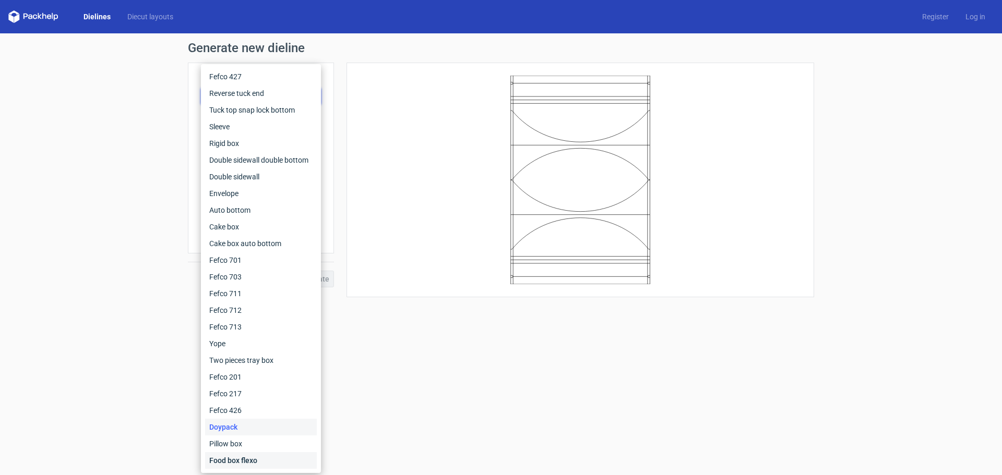
click at [255, 461] on div "Food box flexo" at bounding box center [261, 460] width 112 height 17
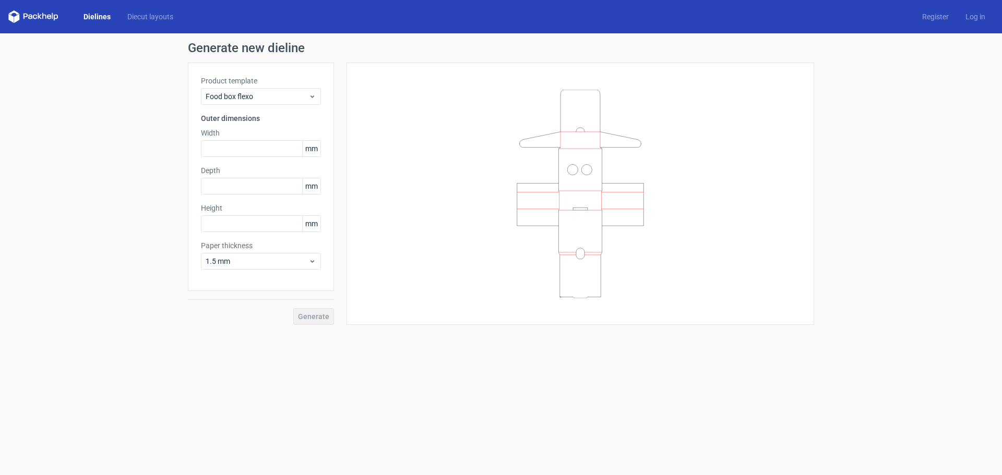
click at [38, 19] on icon at bounding box center [33, 16] width 50 height 13
click at [35, 14] on icon at bounding box center [33, 16] width 50 height 13
click at [148, 11] on div "Dielines Diecut layouts" at bounding box center [94, 16] width 173 height 13
click at [33, 17] on icon at bounding box center [35, 17] width 4 height 5
click at [127, 17] on link "Diecut layouts" at bounding box center [150, 16] width 63 height 10
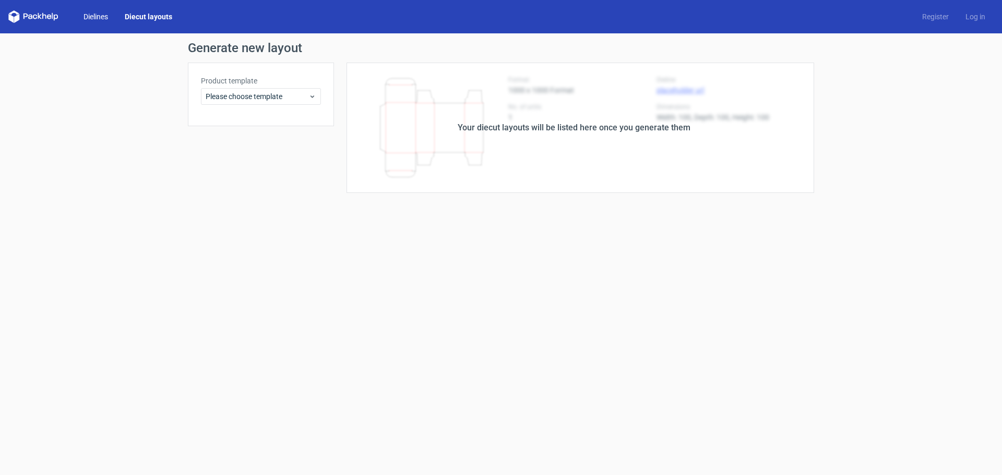
click at [95, 14] on link "Dielines" at bounding box center [95, 16] width 41 height 10
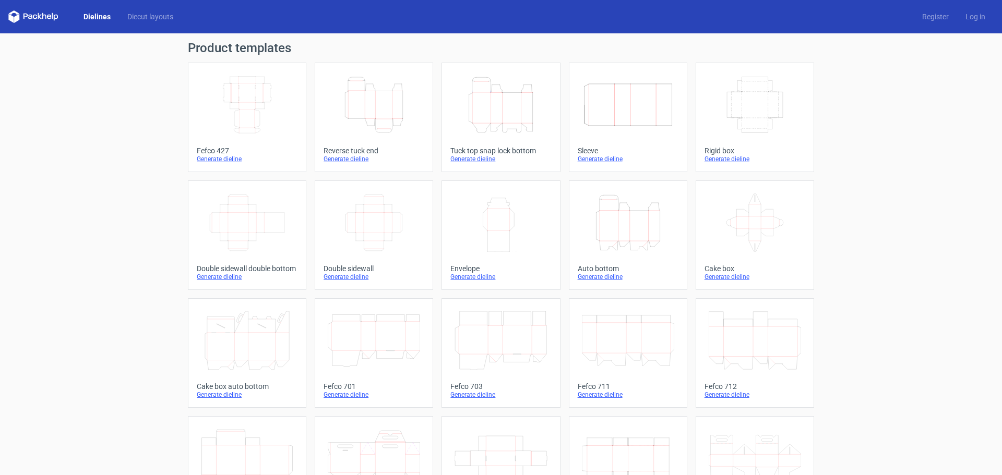
click at [643, 128] on icon "Width Depth Height" at bounding box center [628, 105] width 92 height 58
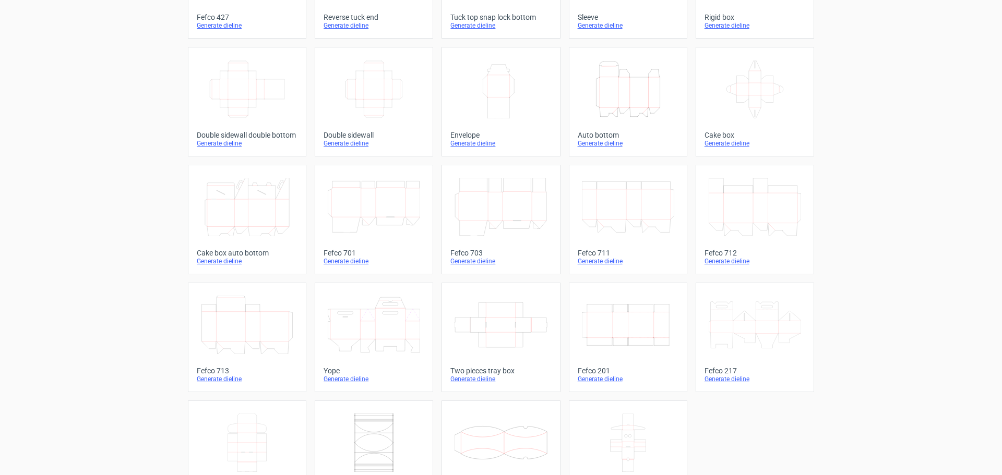
scroll to position [73, 0]
